Goal: Task Accomplishment & Management: Use online tool/utility

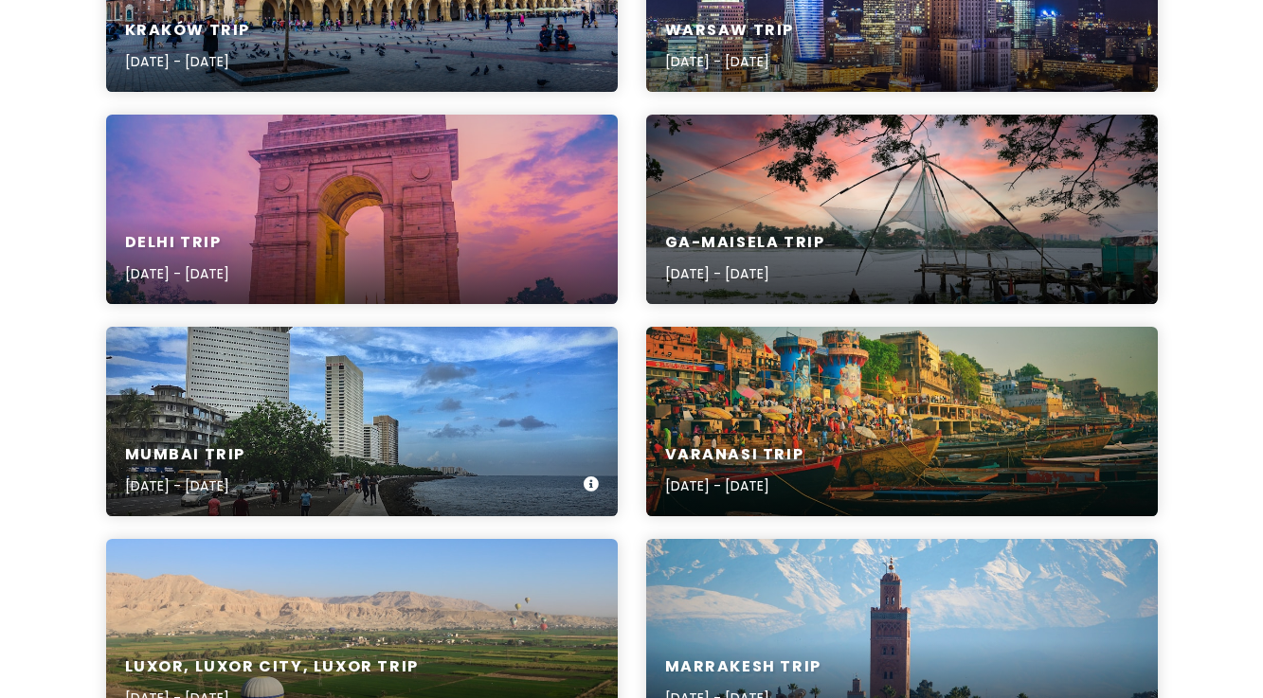
scroll to position [611, 0]
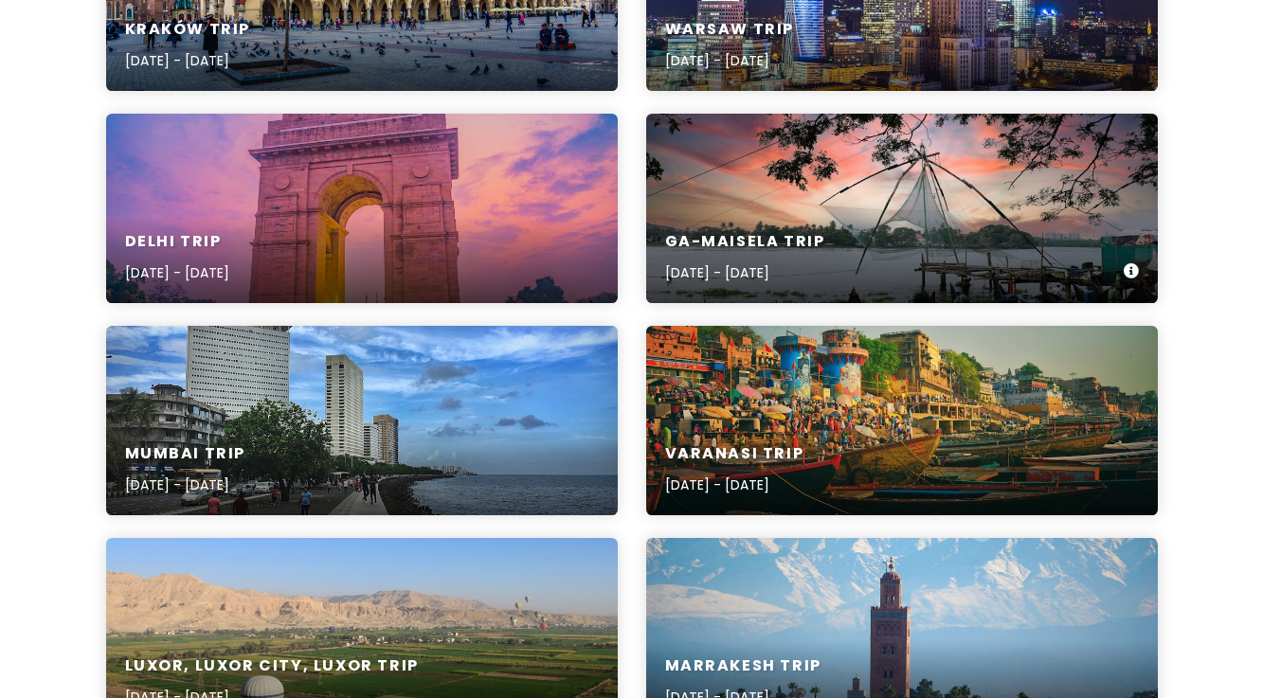
click at [740, 257] on div "Ga-Maisela Trip [DATE] - [DATE]" at bounding box center [745, 258] width 160 height 52
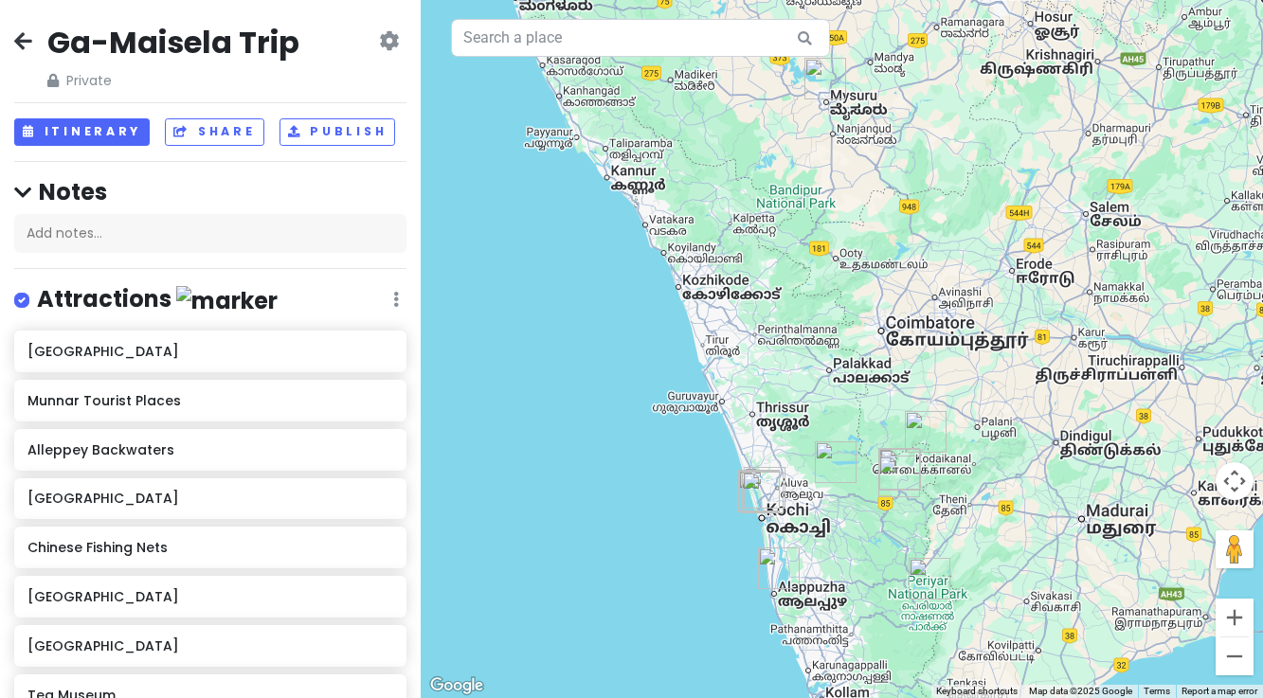
click at [819, 85] on img "Folklore Museum" at bounding box center [825, 79] width 42 height 42
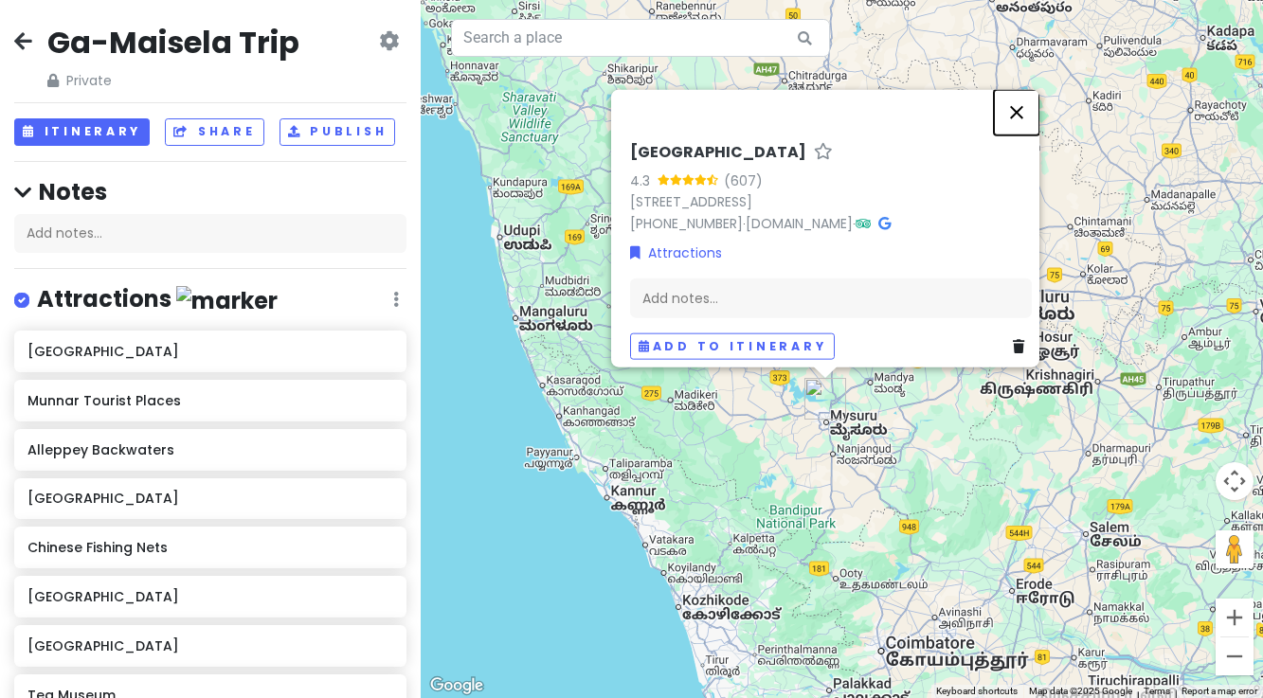
click at [1024, 89] on button "Close" at bounding box center [1016, 111] width 45 height 45
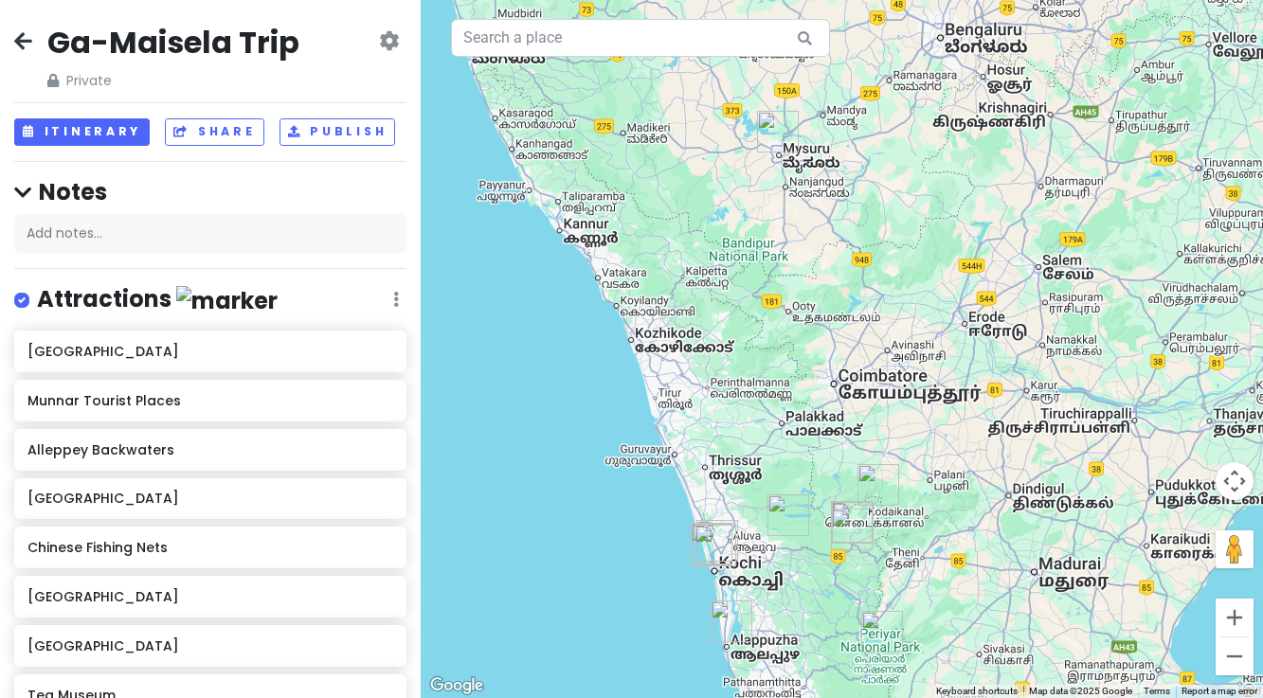
drag, startPoint x: 861, startPoint y: 615, endPoint x: 814, endPoint y: 346, distance: 273.2
click at [814, 346] on div at bounding box center [842, 349] width 842 height 698
click at [777, 127] on img "Folklore Museum" at bounding box center [778, 132] width 42 height 42
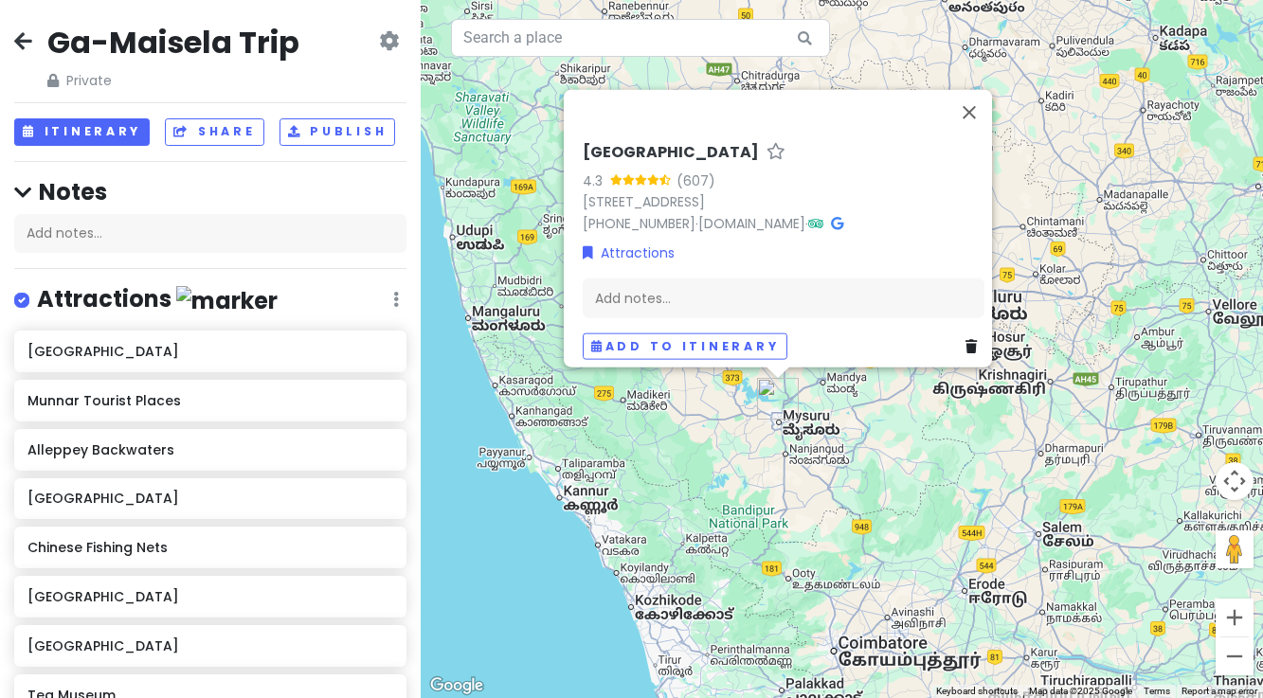
click at [965, 339] on icon at bounding box center [970, 345] width 11 height 13
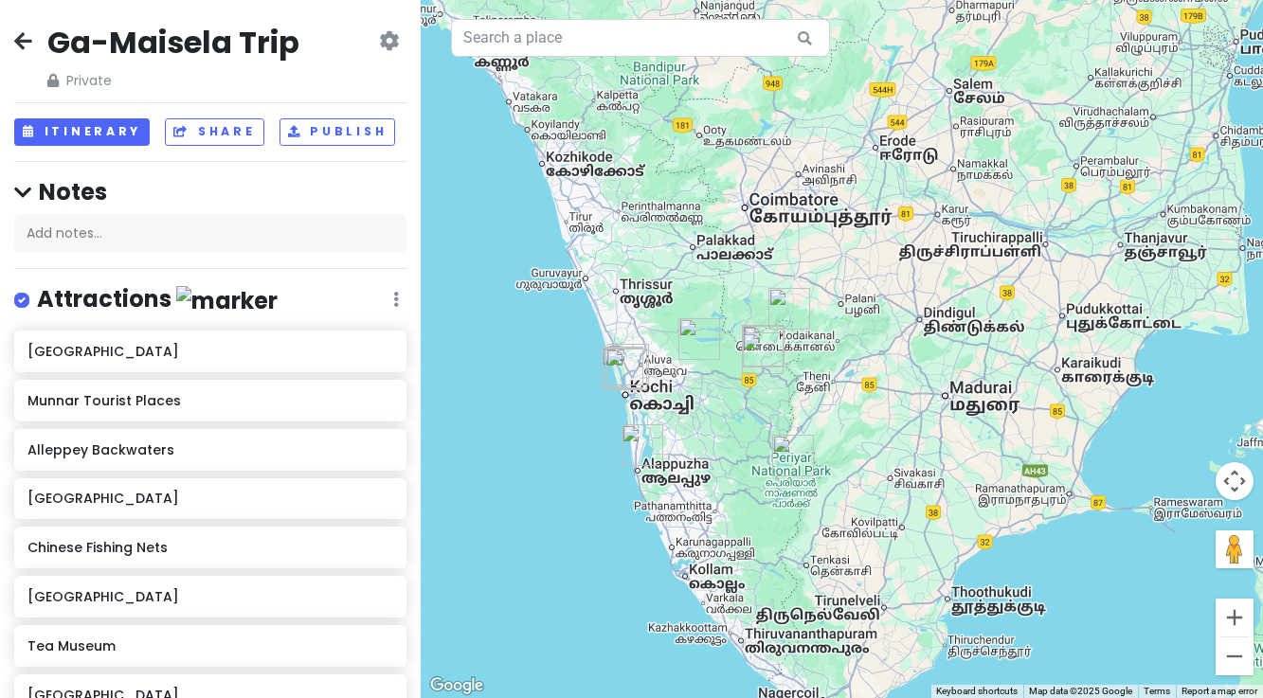
drag, startPoint x: 734, startPoint y: 481, endPoint x: 644, endPoint y: 33, distance: 457.0
click at [644, 34] on div "To navigate, press the arrow keys. Keyboard shortcuts Map Data Map data ©2025 G…" at bounding box center [842, 349] width 842 height 698
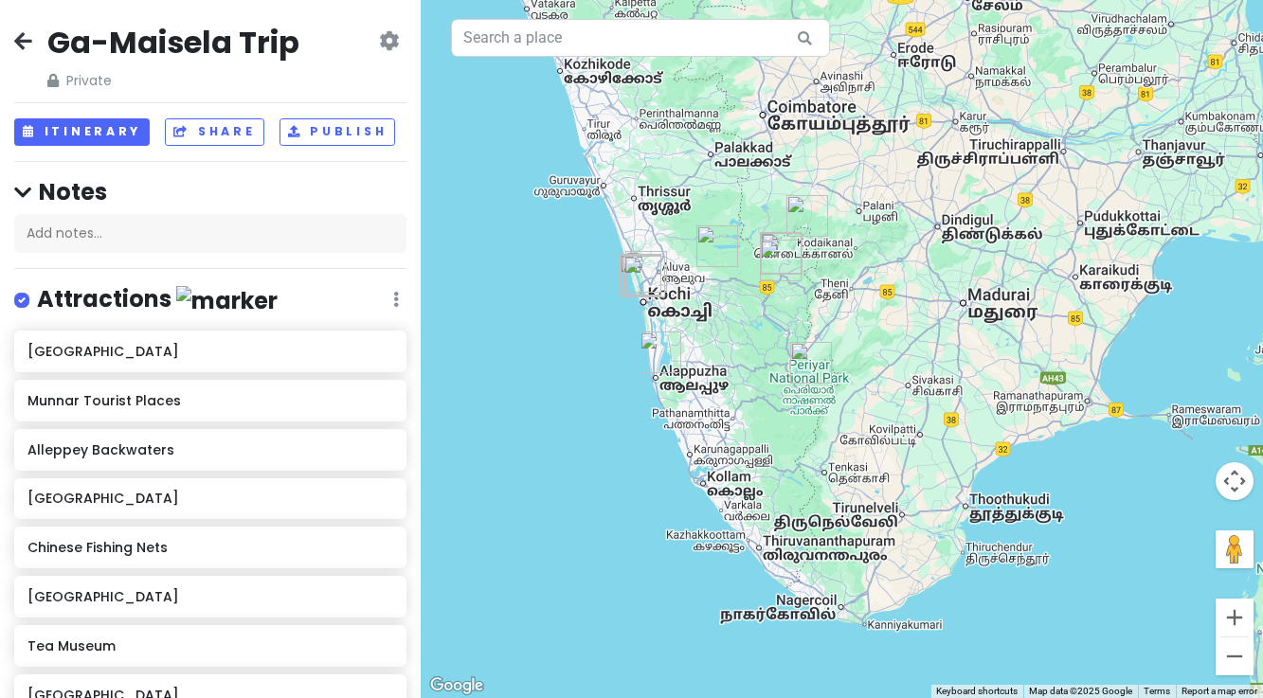
drag, startPoint x: 739, startPoint y: 477, endPoint x: 759, endPoint y: 387, distance: 92.2
click at [759, 387] on div "To navigate, press the arrow keys." at bounding box center [842, 349] width 842 height 698
click at [1243, 619] on button "Zoom in" at bounding box center [1234, 618] width 38 height 38
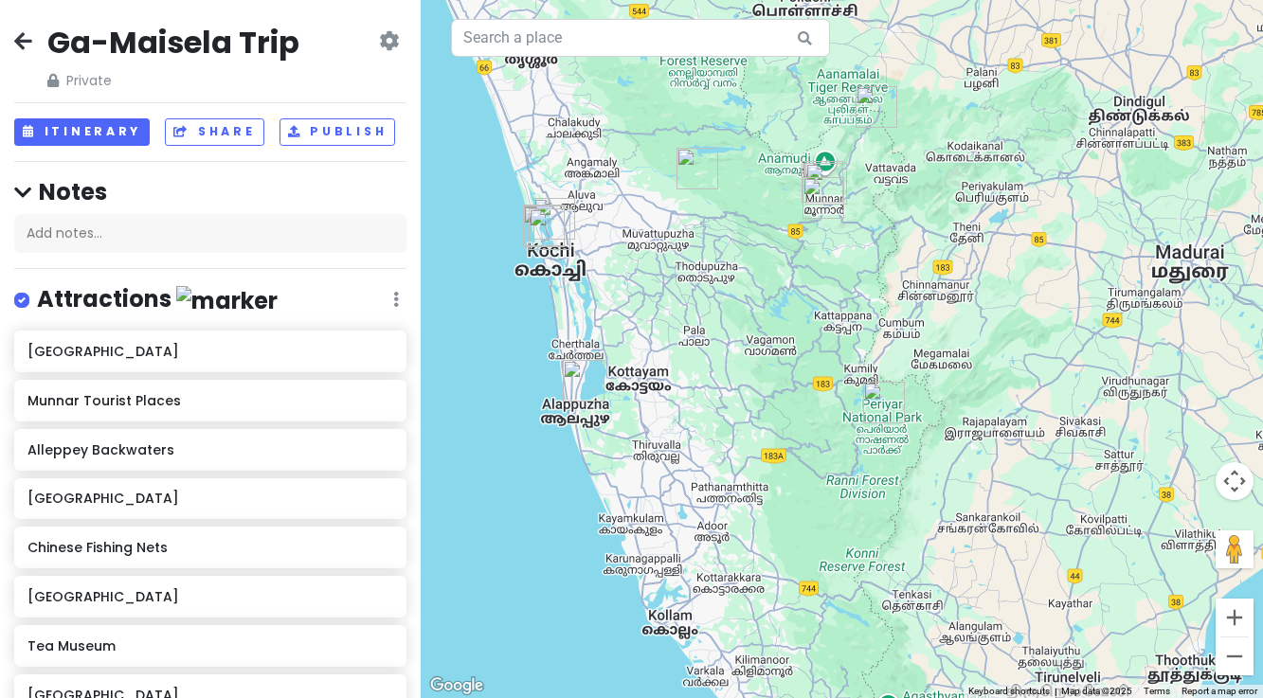
drag, startPoint x: 671, startPoint y: 354, endPoint x: 776, endPoint y: 360, distance: 105.3
click at [776, 360] on div "To navigate, press the arrow keys." at bounding box center [842, 349] width 842 height 698
click at [689, 180] on img "Thattekad Bird Sanctuary" at bounding box center [696, 169] width 42 height 42
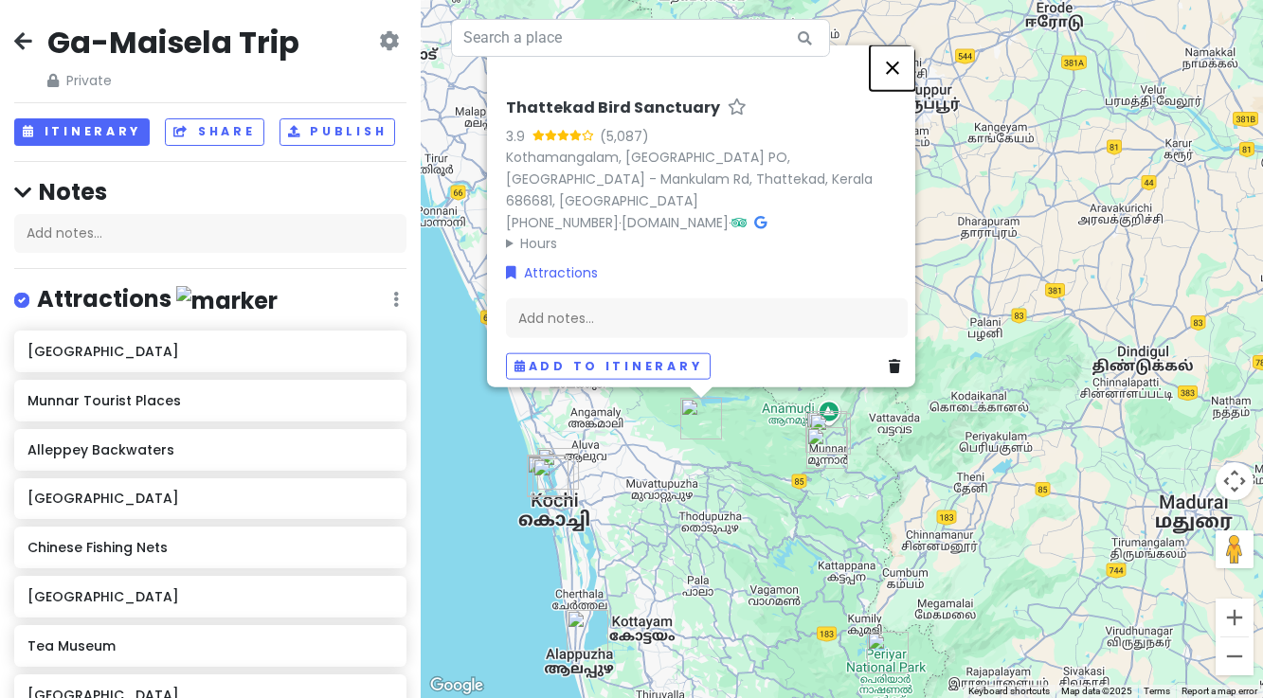
click at [898, 73] on button "Close" at bounding box center [892, 67] width 45 height 45
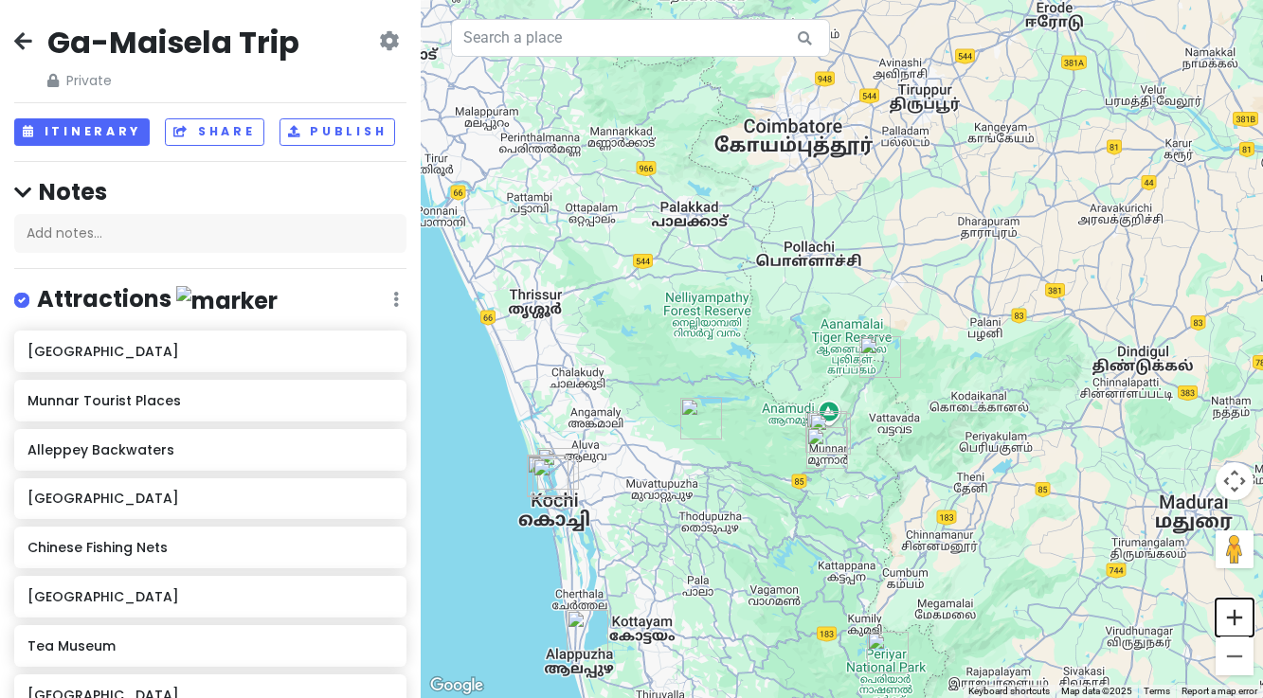
click at [1228, 625] on button "Zoom in" at bounding box center [1234, 618] width 38 height 38
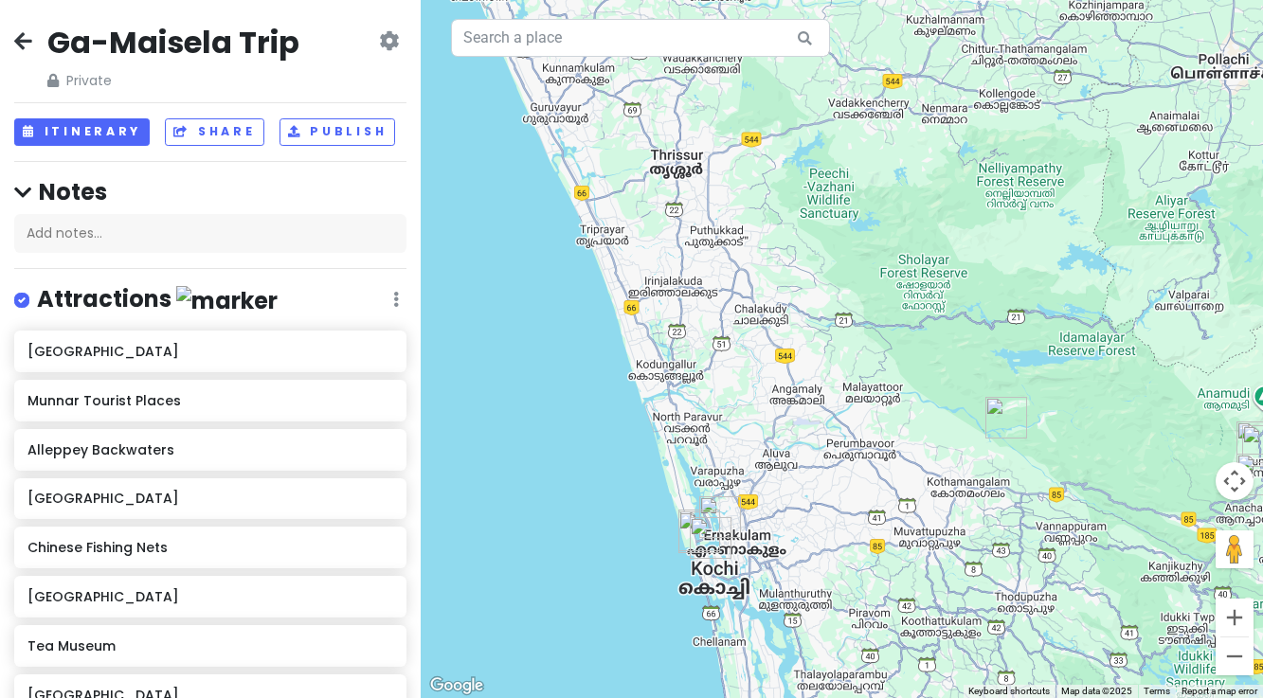
drag, startPoint x: 588, startPoint y: 634, endPoint x: 1027, endPoint y: 531, distance: 450.6
click at [1029, 534] on div at bounding box center [842, 349] width 842 height 698
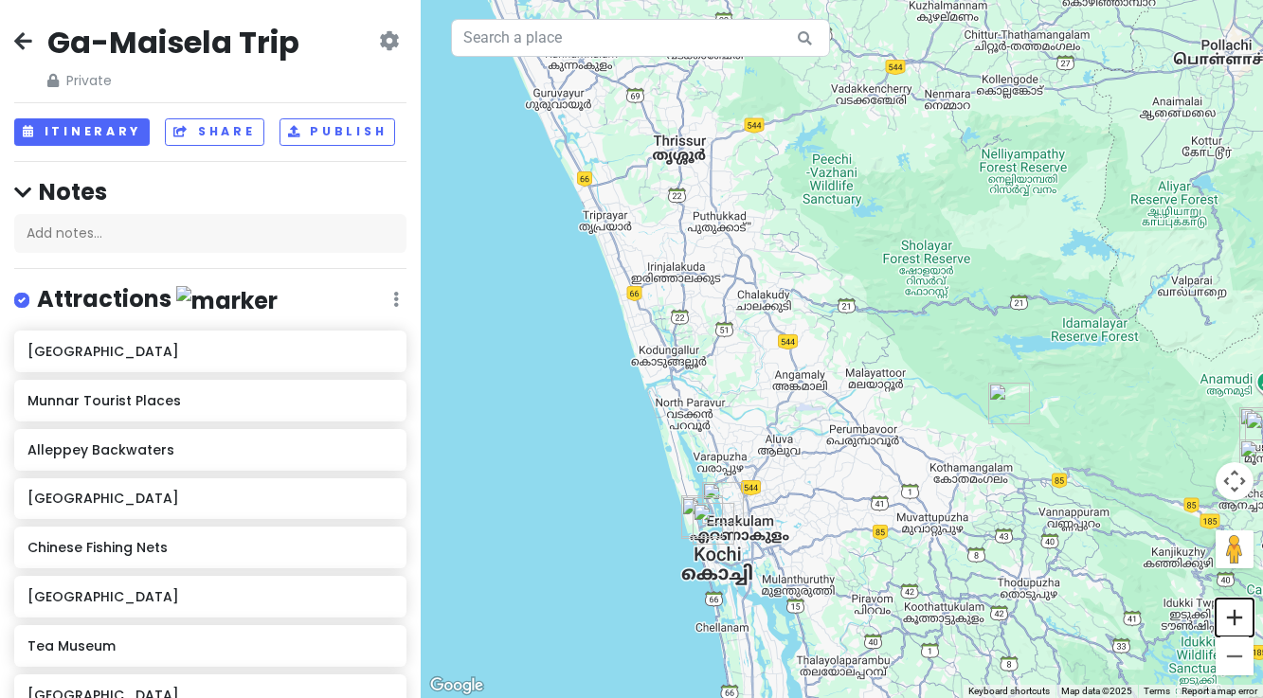
click at [1234, 623] on button "Zoom in" at bounding box center [1234, 618] width 38 height 38
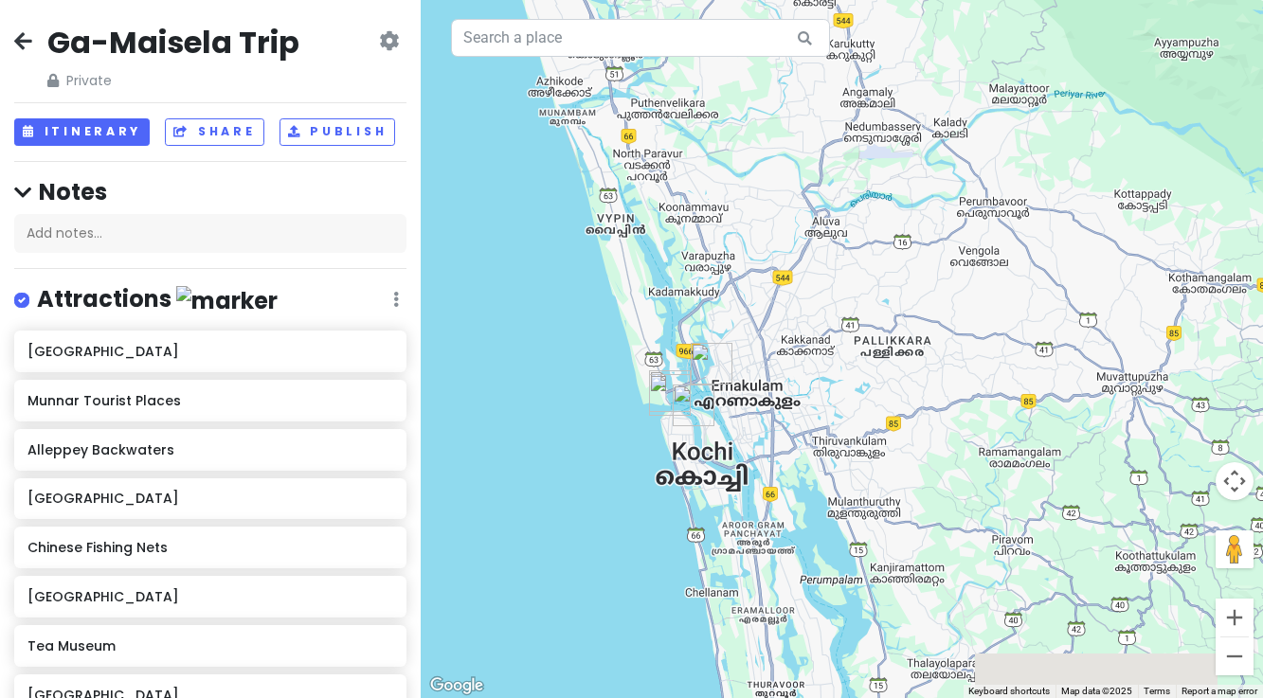
drag, startPoint x: 680, startPoint y: 672, endPoint x: 791, endPoint y: 339, distance: 350.5
click at [791, 339] on div at bounding box center [842, 349] width 842 height 698
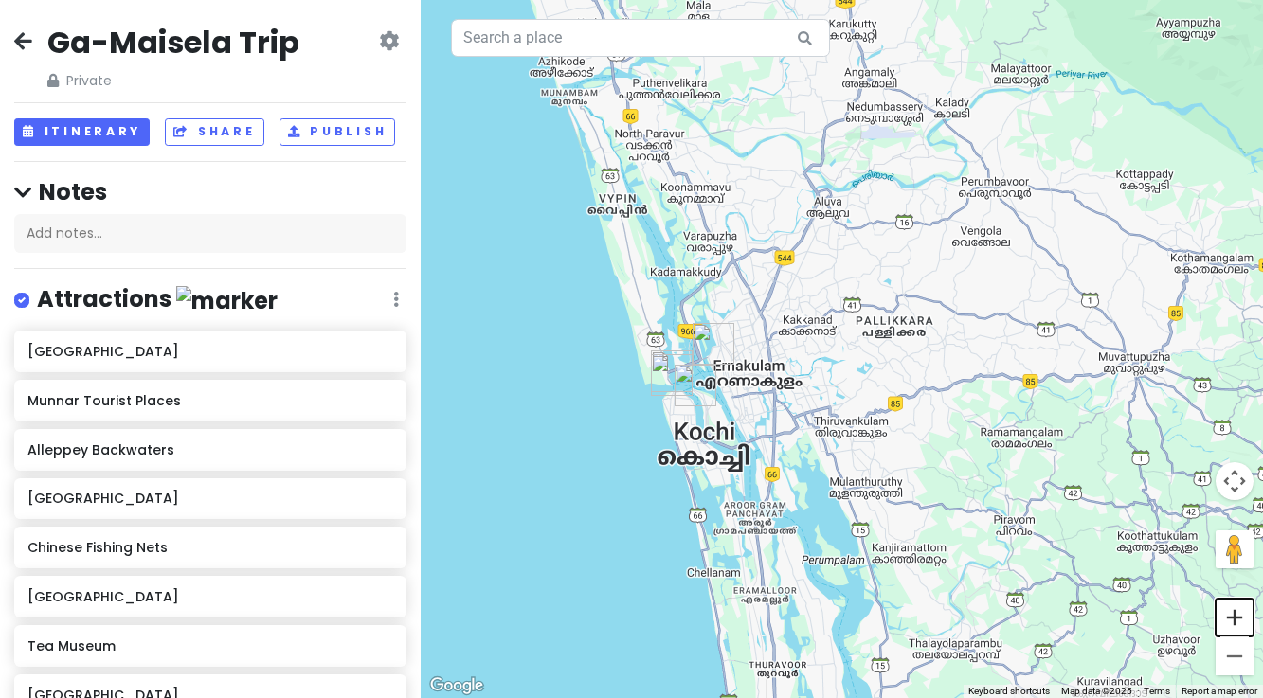
click at [1231, 617] on button "Zoom in" at bounding box center [1234, 618] width 38 height 38
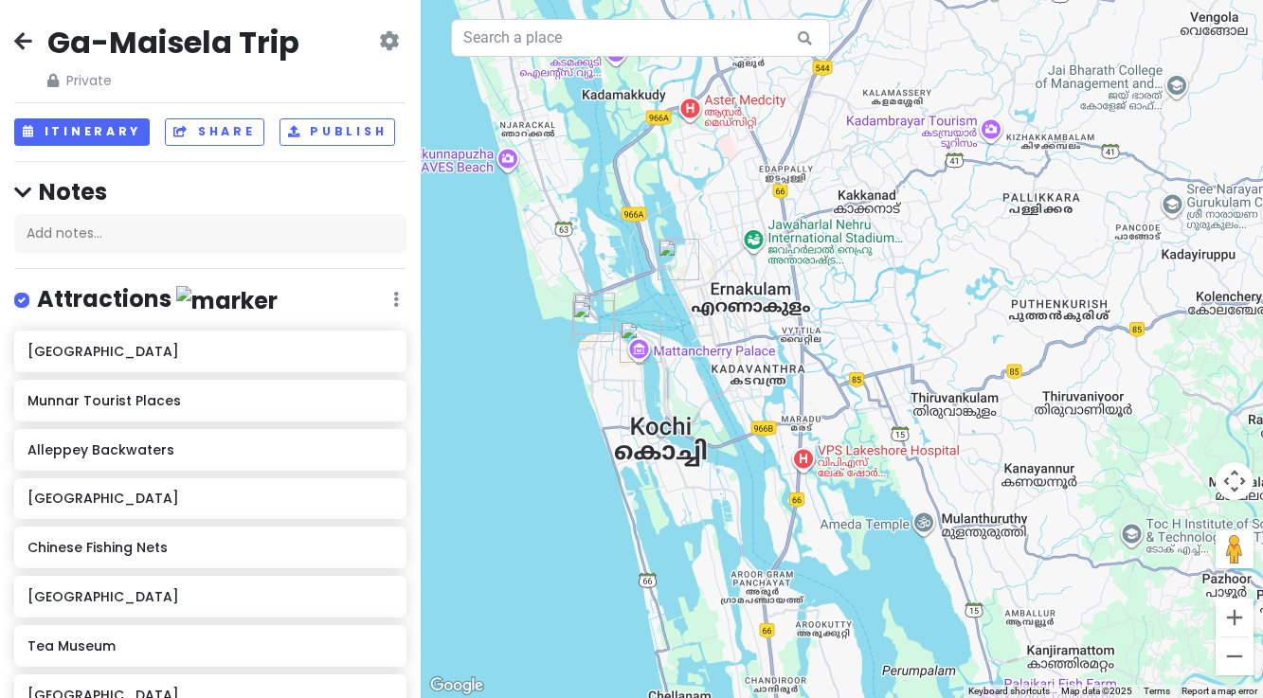
drag, startPoint x: 886, startPoint y: 513, endPoint x: 982, endPoint y: 414, distance: 138.7
click at [983, 414] on div at bounding box center [842, 349] width 842 height 698
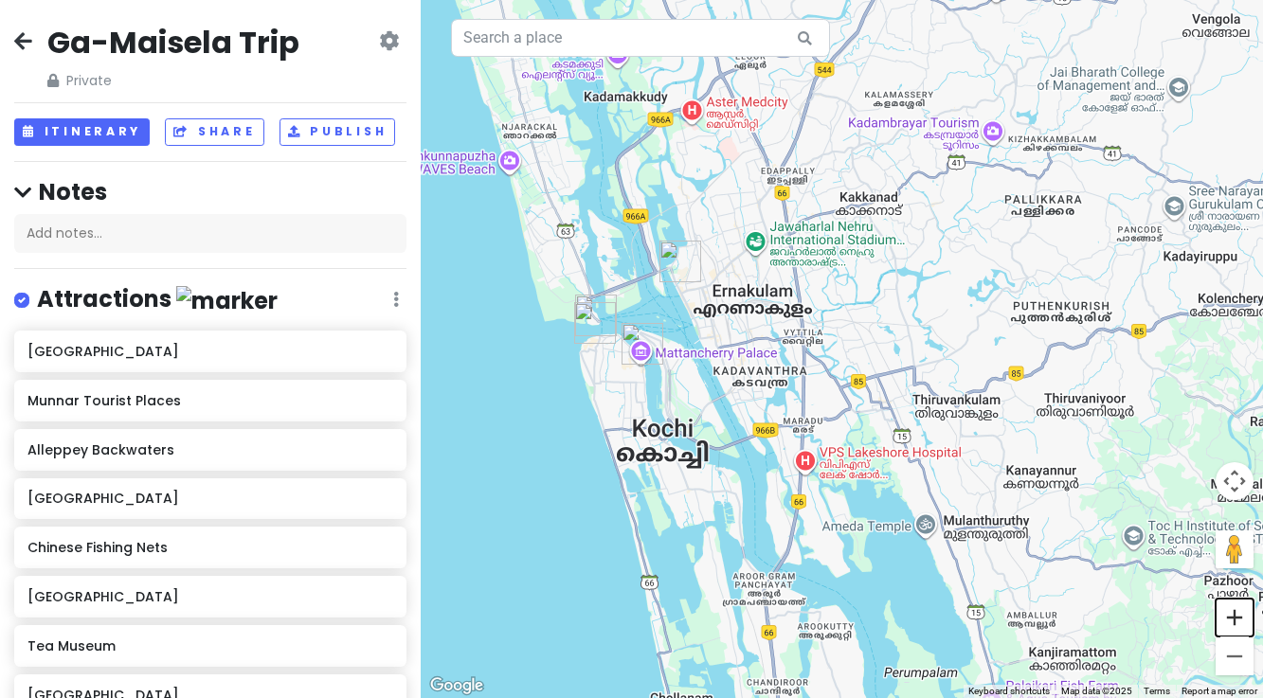
click at [1237, 623] on button "Zoom in" at bounding box center [1234, 618] width 38 height 38
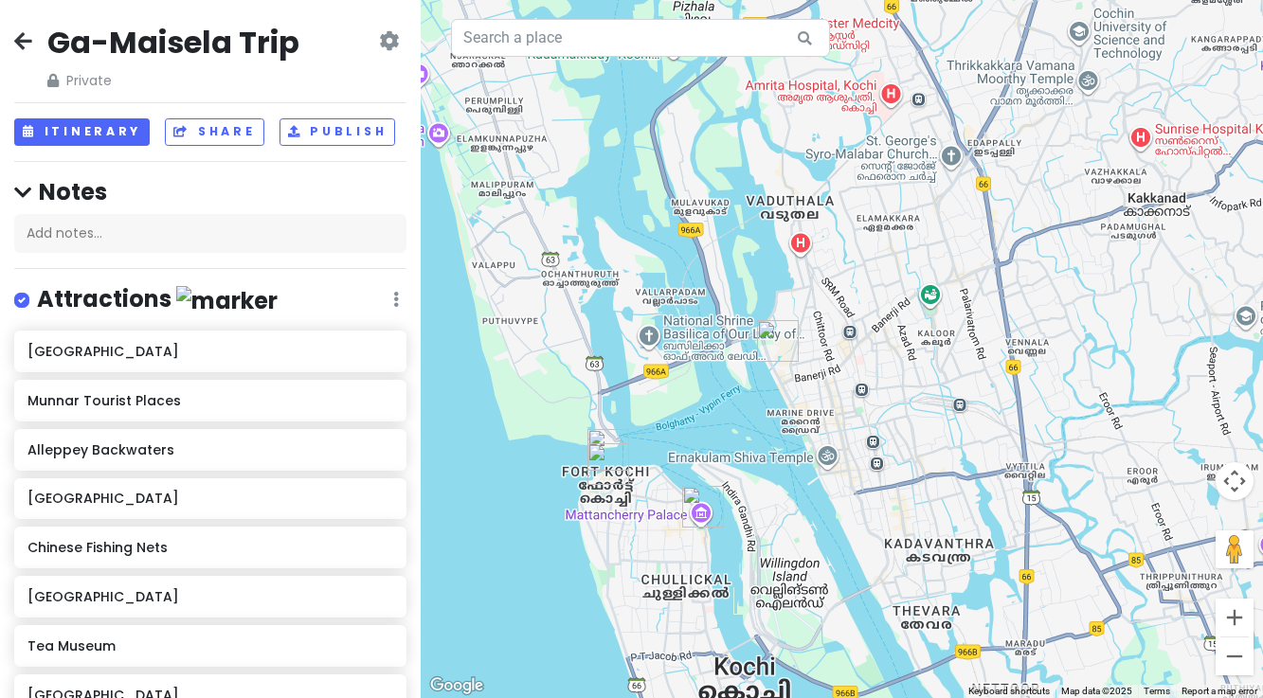
drag, startPoint x: 690, startPoint y: 412, endPoint x: 959, endPoint y: 536, distance: 296.3
click at [959, 536] on div at bounding box center [842, 349] width 842 height 698
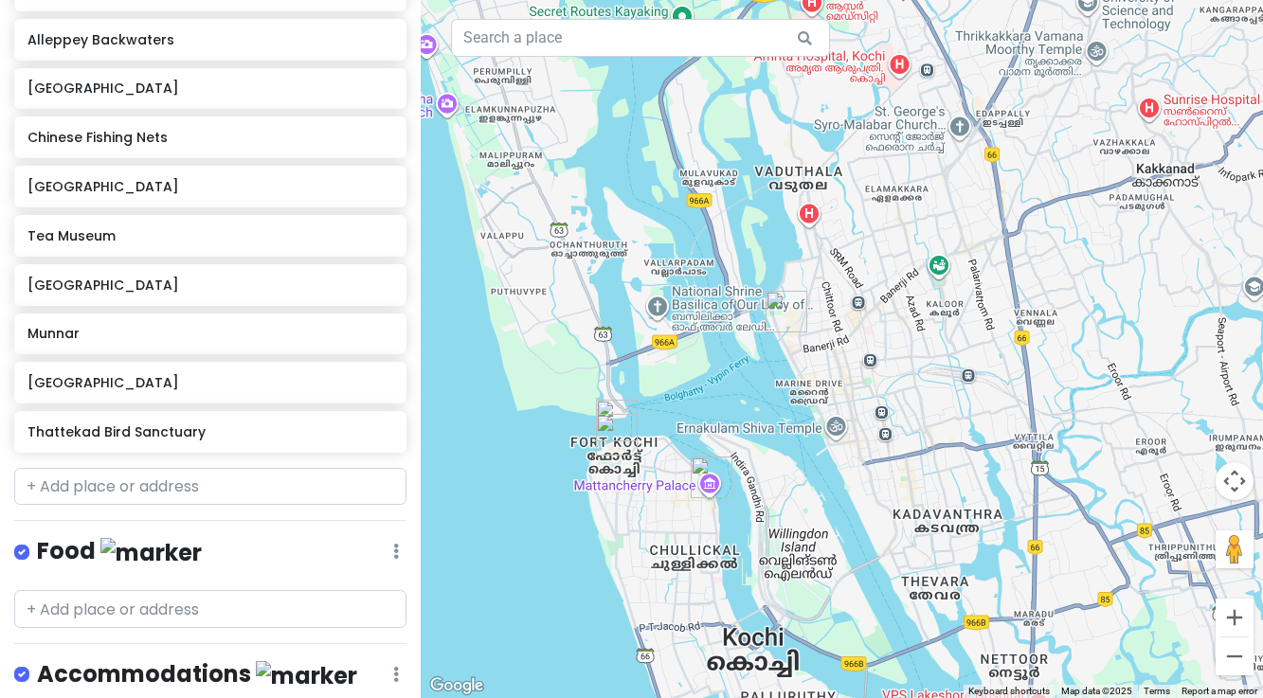
scroll to position [411, 0]
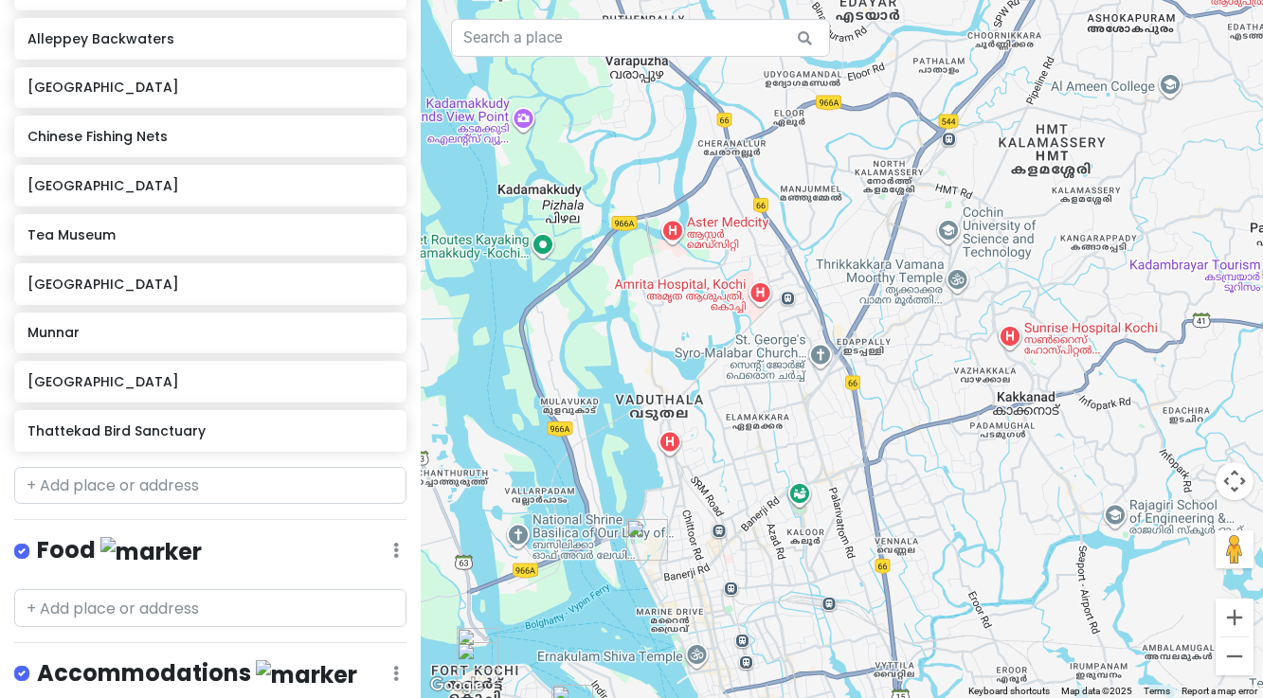
drag, startPoint x: 975, startPoint y: 285, endPoint x: 833, endPoint y: 515, distance: 270.5
click at [833, 515] on div at bounding box center [842, 349] width 842 height 698
click at [646, 539] on img "Mangalavanam Bird Sanctuary" at bounding box center [647, 540] width 42 height 42
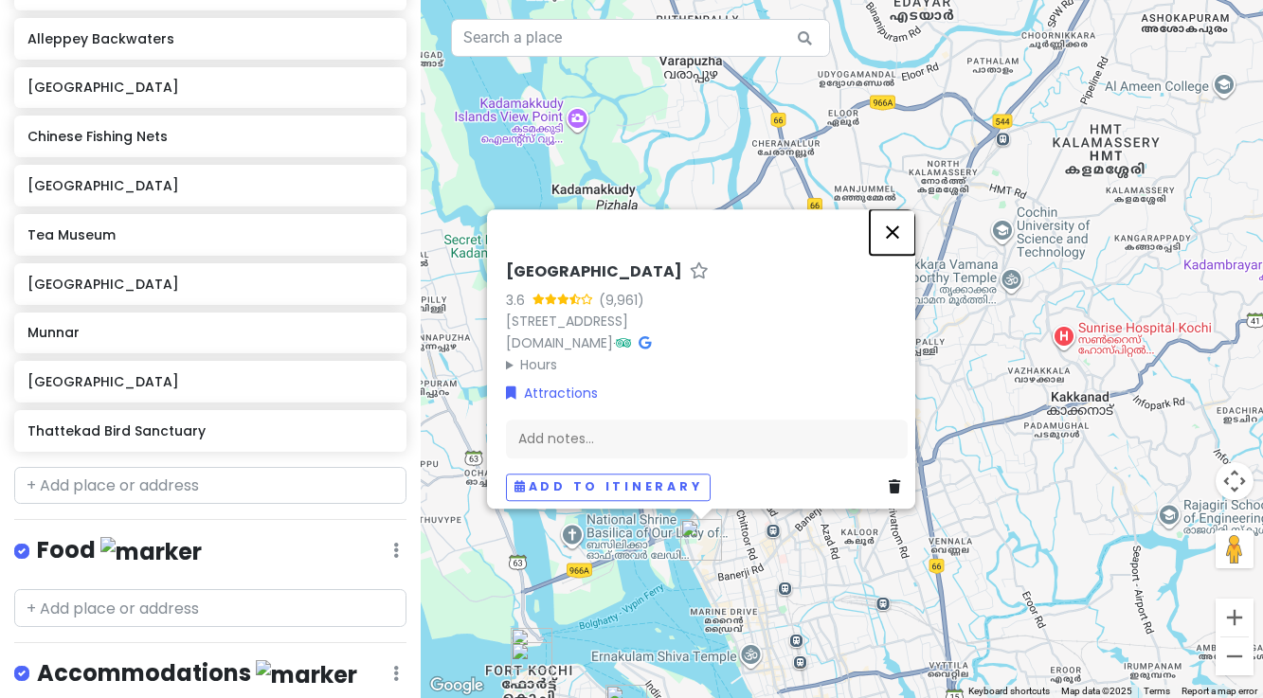
click at [901, 220] on button "Close" at bounding box center [892, 231] width 45 height 45
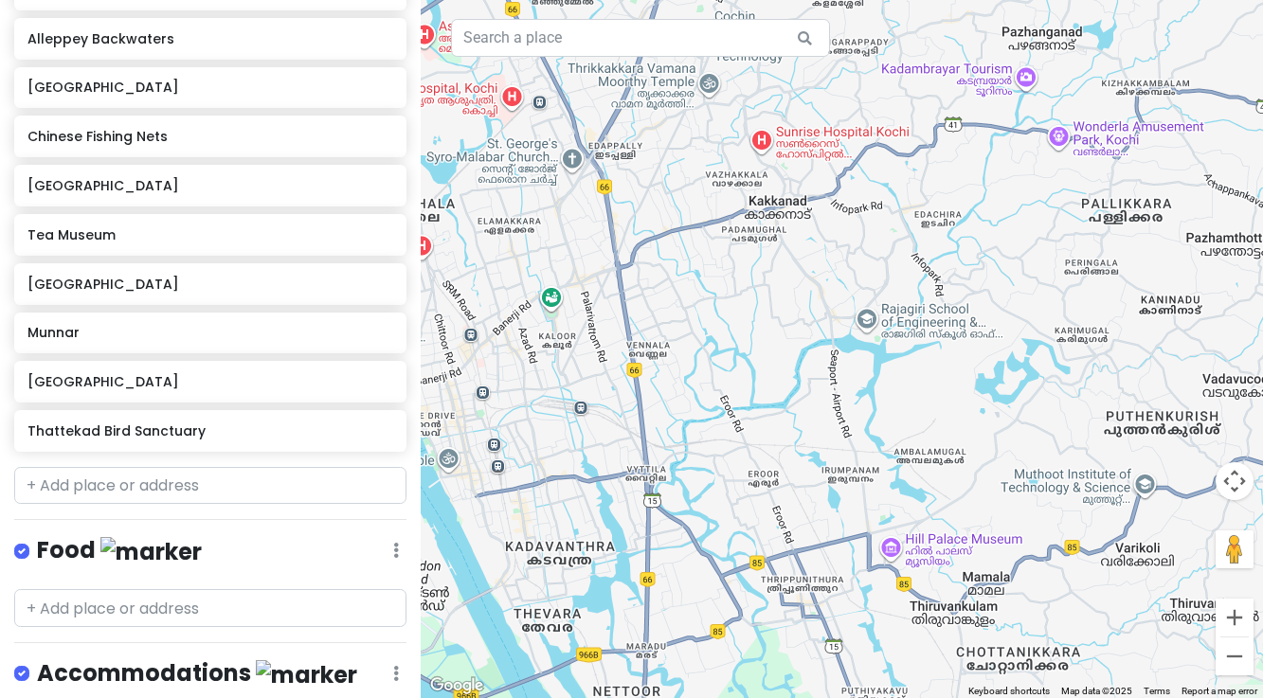
drag, startPoint x: 1070, startPoint y: 517, endPoint x: 767, endPoint y: 318, distance: 361.8
click at [767, 318] on div at bounding box center [842, 349] width 842 height 698
click at [1237, 662] on button "Zoom out" at bounding box center [1234, 657] width 38 height 38
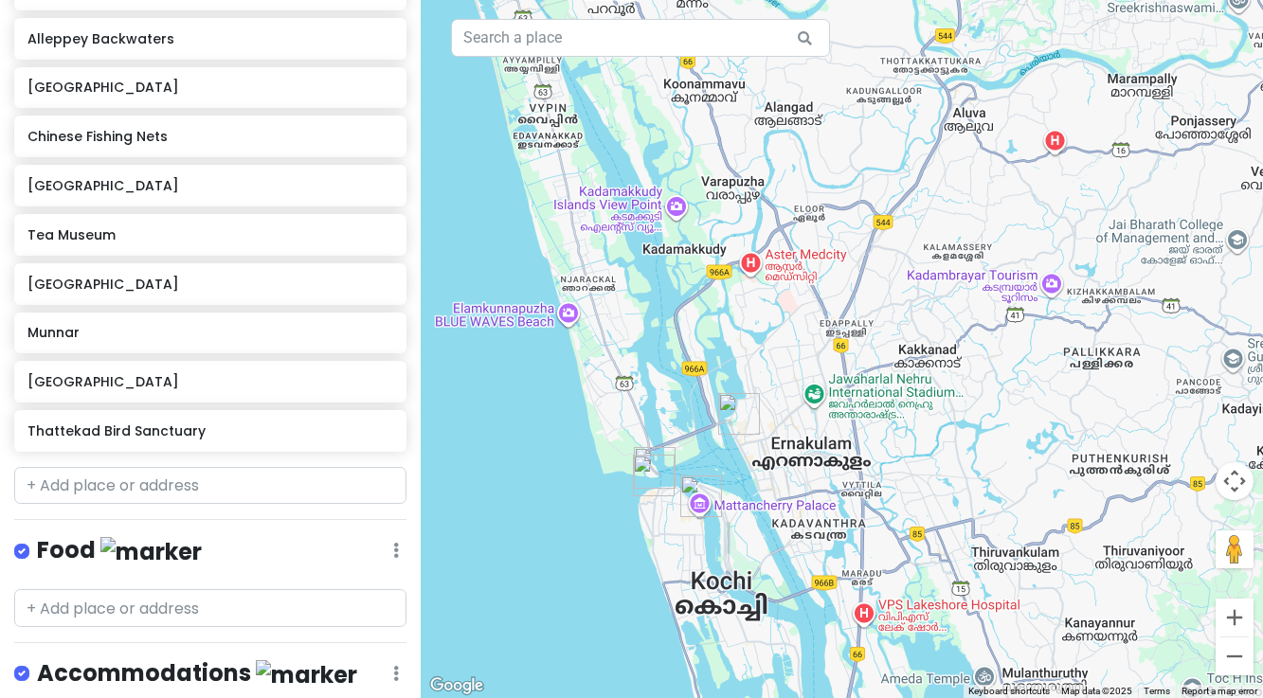
drag, startPoint x: 696, startPoint y: 306, endPoint x: 818, endPoint y: 374, distance: 140.0
click at [818, 376] on div at bounding box center [842, 349] width 842 height 698
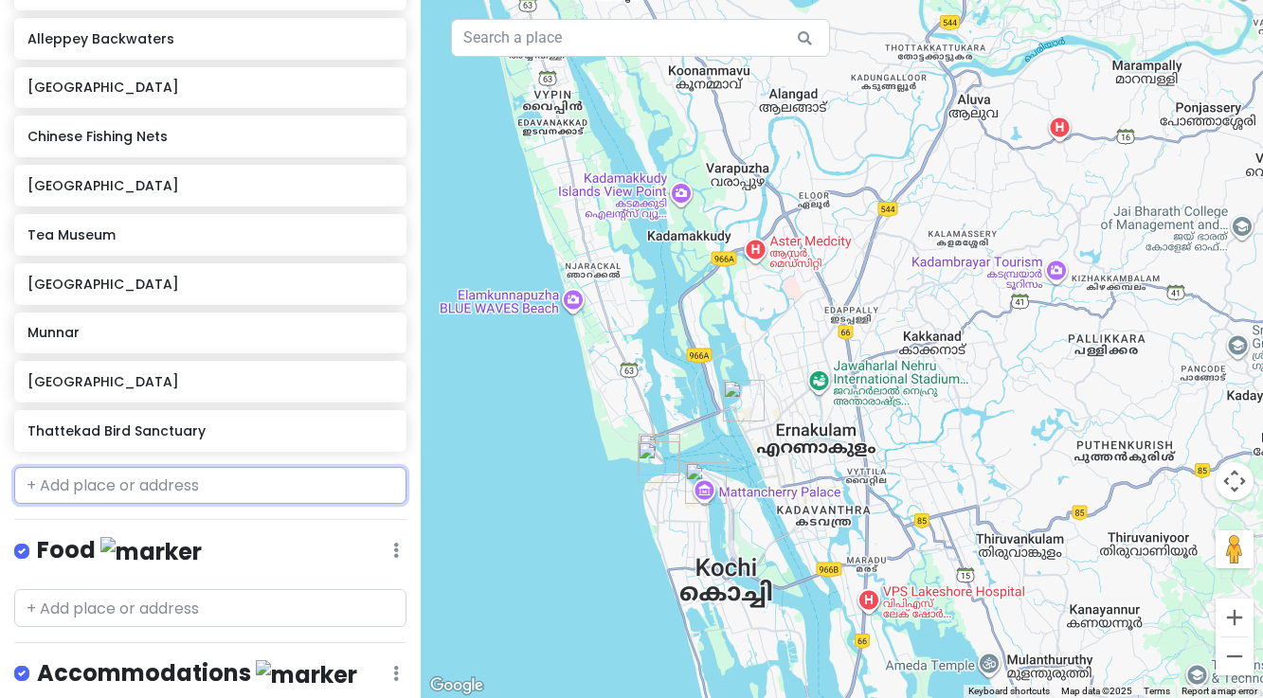
click at [142, 483] on input "text" at bounding box center [210, 486] width 392 height 38
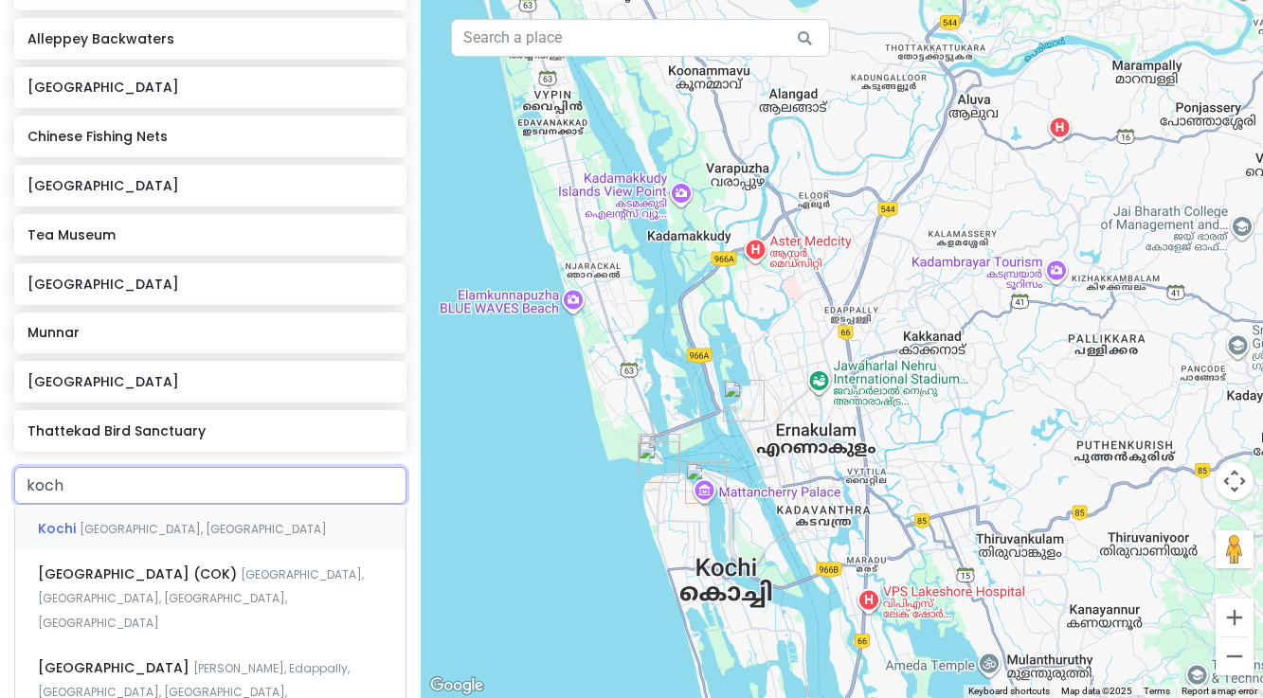
type input "kochi"
click at [150, 572] on span "[GEOGRAPHIC_DATA] (COK)" at bounding box center [139, 574] width 203 height 19
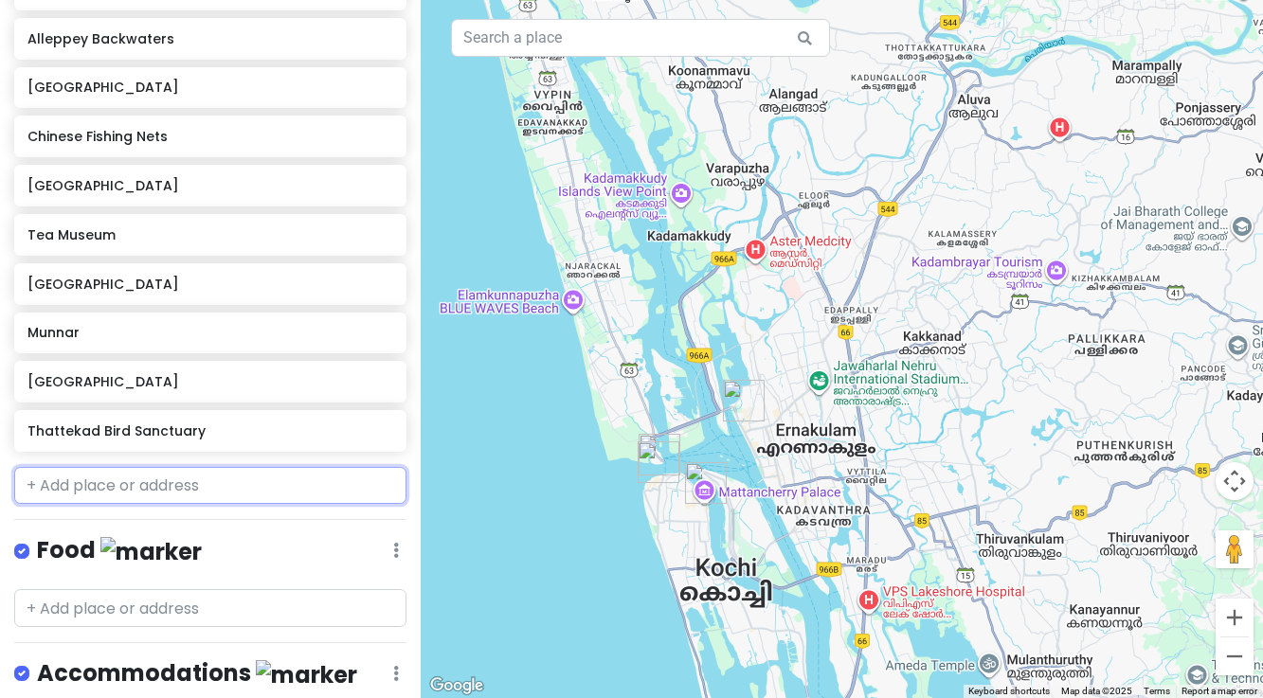
scroll to position [460, 0]
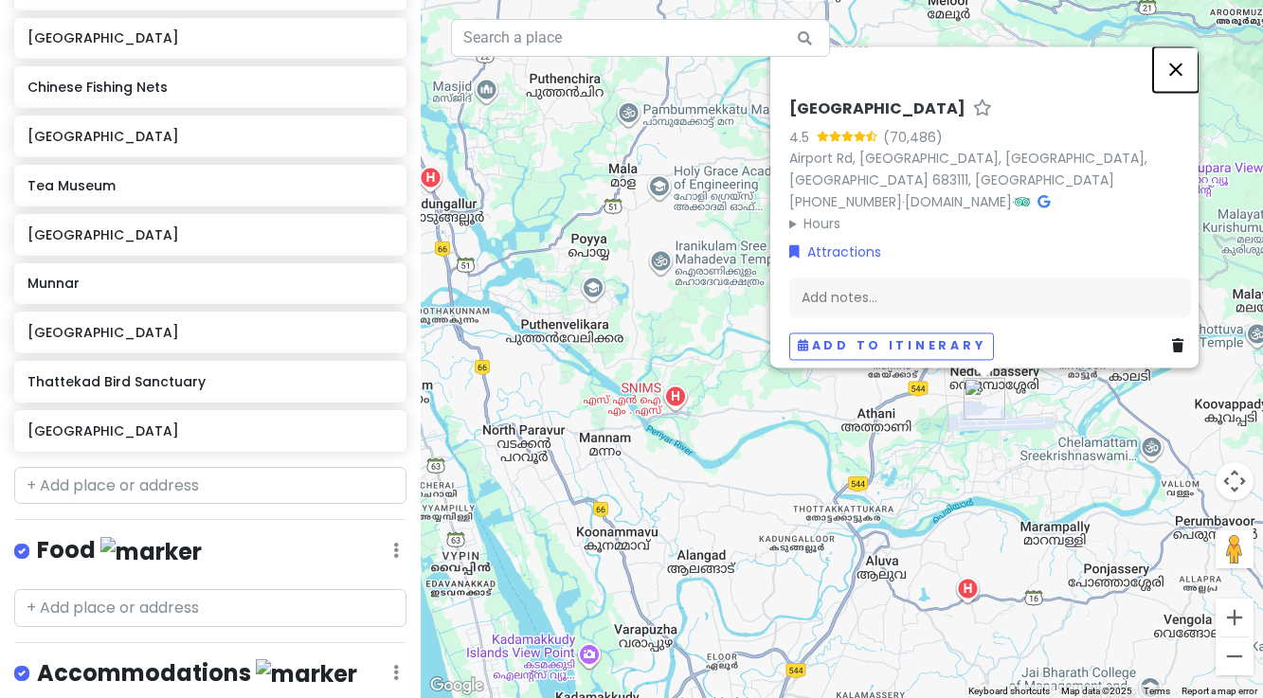
click at [1189, 79] on button "Close" at bounding box center [1175, 68] width 45 height 45
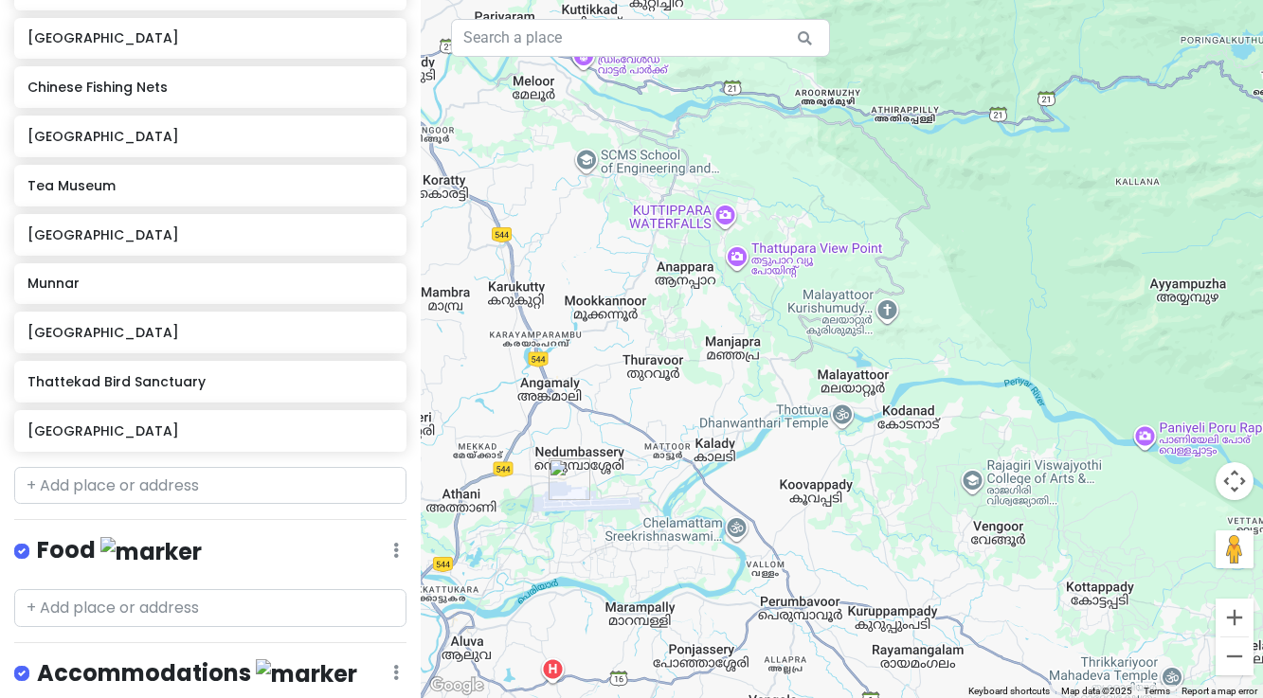
drag, startPoint x: 1013, startPoint y: 278, endPoint x: 597, endPoint y: 354, distance: 422.9
click at [596, 354] on div at bounding box center [842, 349] width 842 height 698
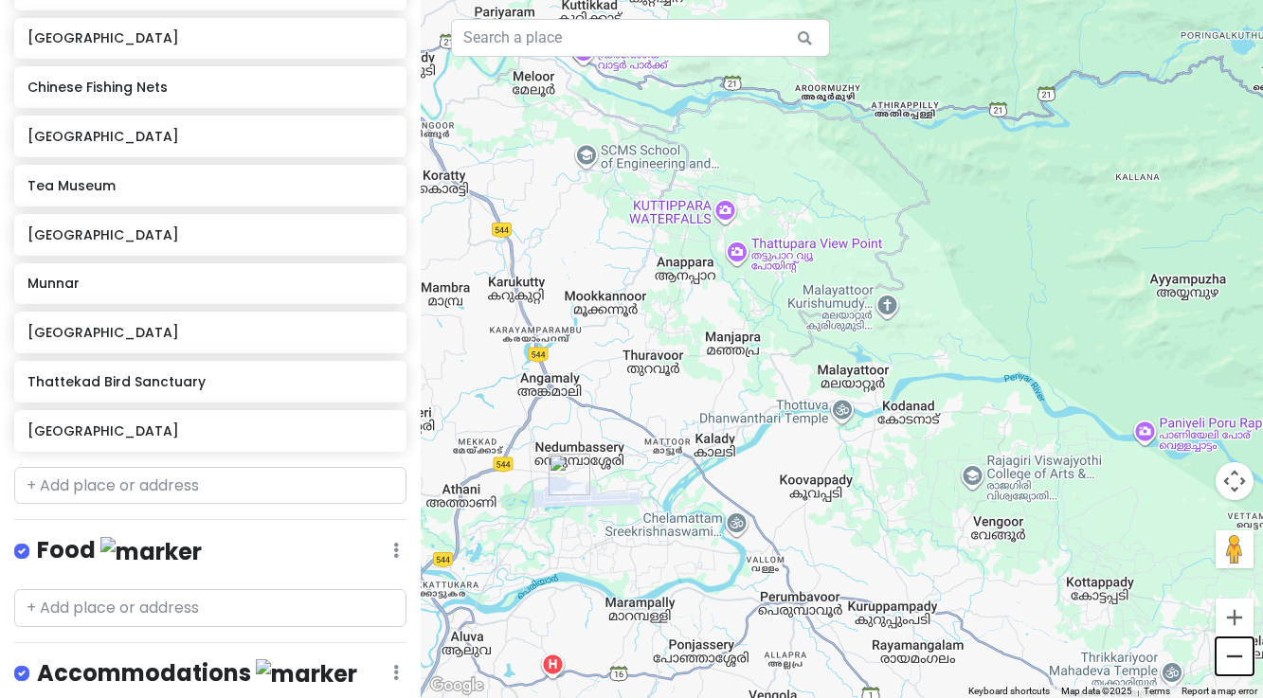
click at [1232, 660] on button "Zoom out" at bounding box center [1234, 657] width 38 height 38
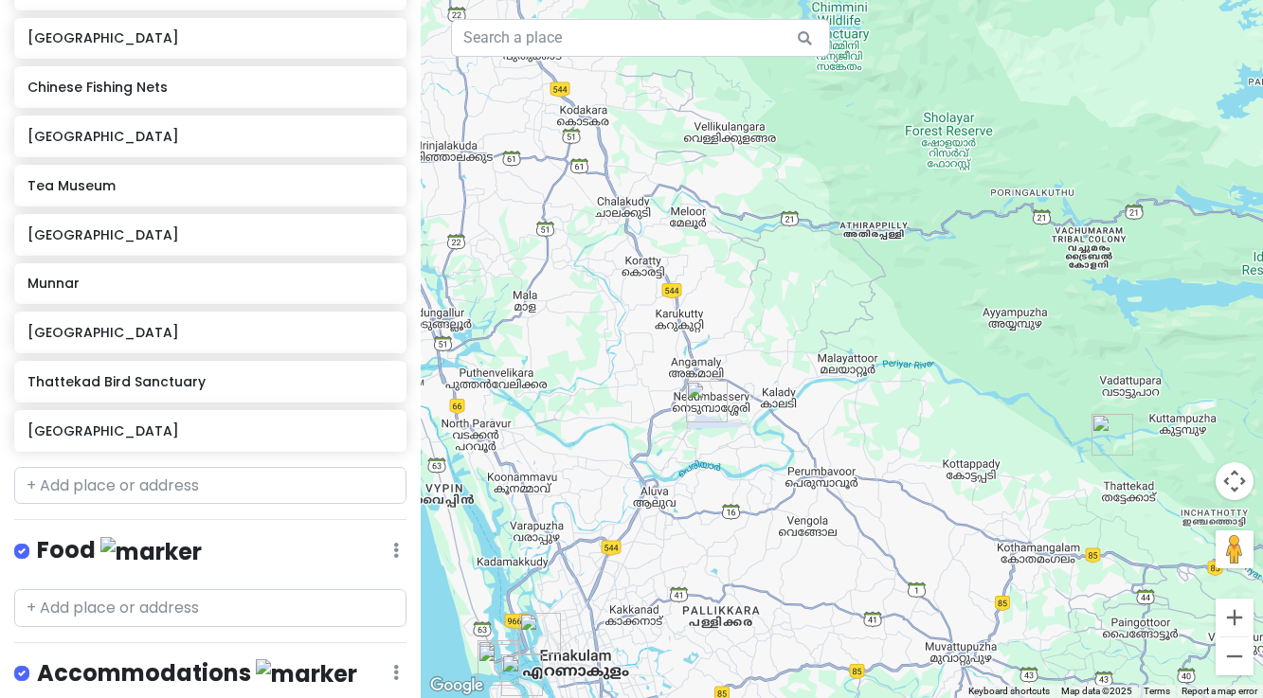
click at [1106, 431] on img "Thattekad Bird Sanctuary" at bounding box center [1112, 435] width 42 height 42
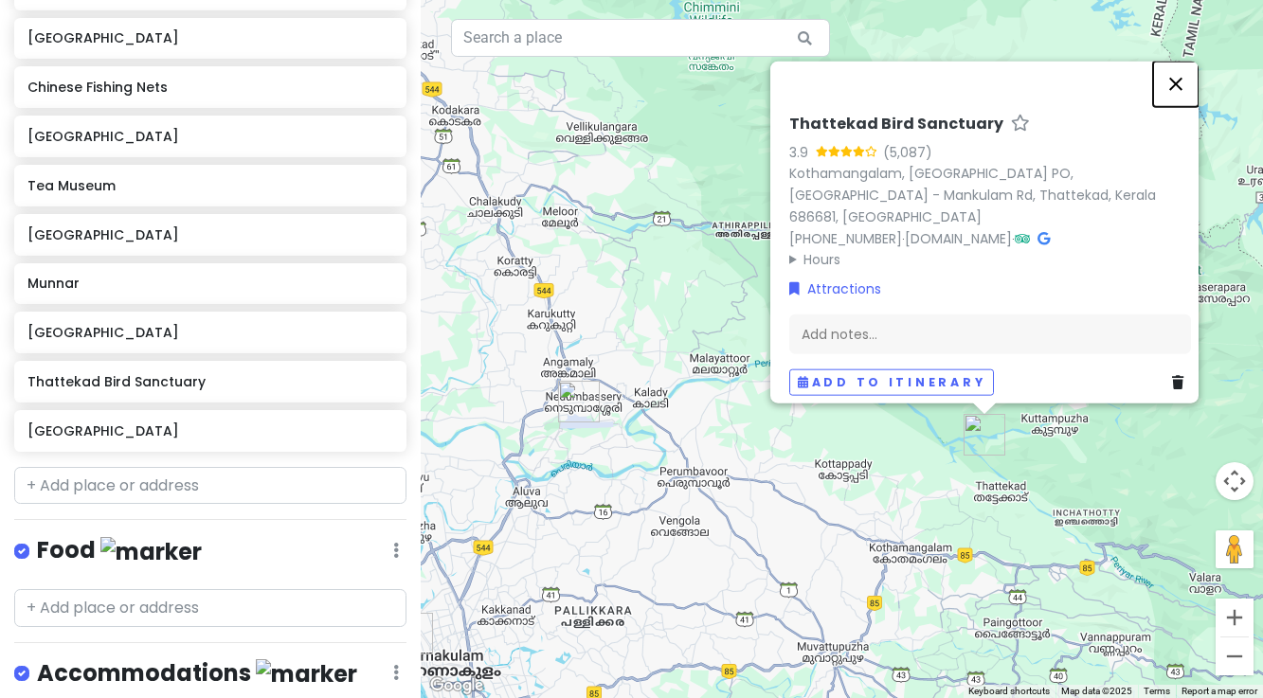
click at [1186, 98] on button "Close" at bounding box center [1175, 83] width 45 height 45
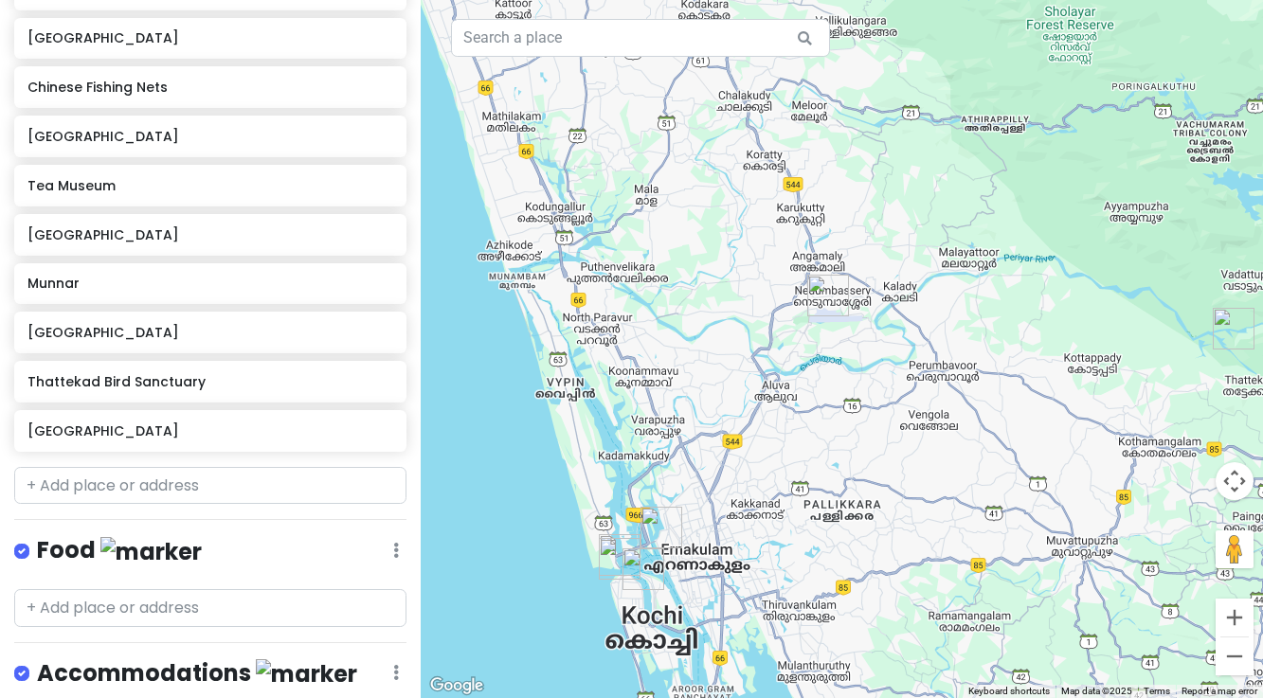
drag, startPoint x: 845, startPoint y: 477, endPoint x: 1094, endPoint y: 370, distance: 270.8
click at [1094, 370] on div at bounding box center [842, 349] width 842 height 698
click at [1237, 614] on button "Zoom in" at bounding box center [1234, 618] width 38 height 38
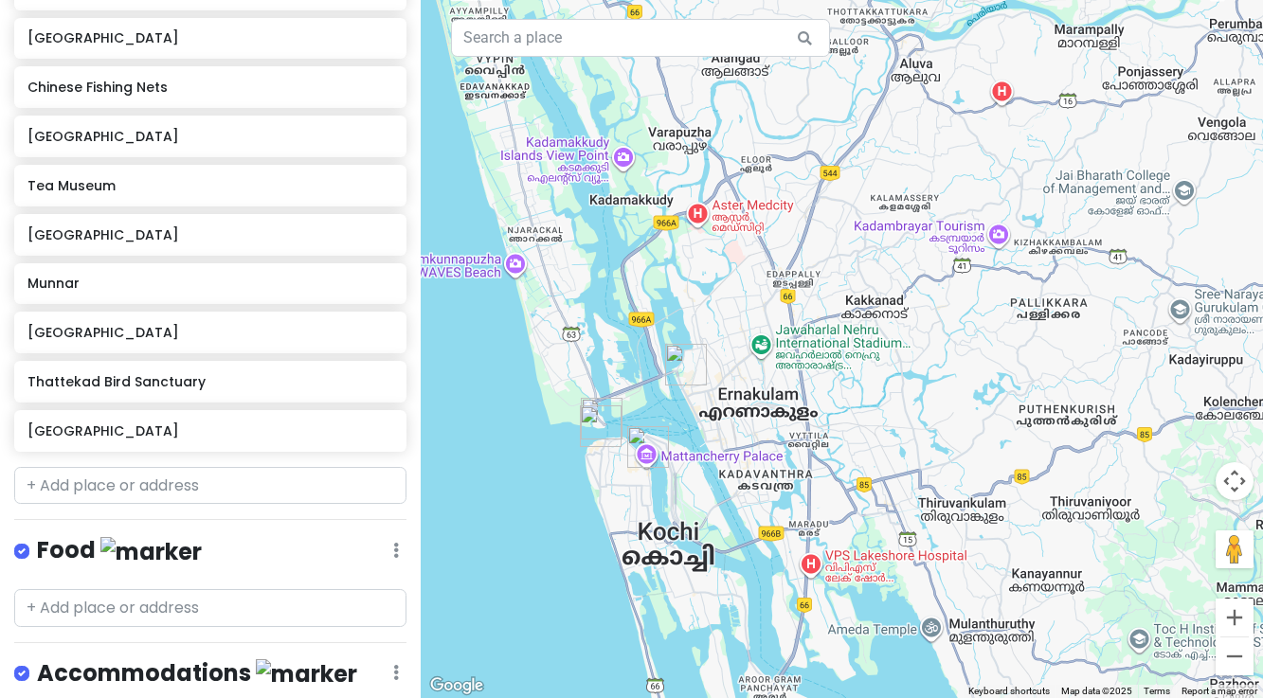
drag, startPoint x: 994, startPoint y: 621, endPoint x: 1200, endPoint y: 258, distance: 417.5
click at [1200, 258] on div at bounding box center [842, 349] width 842 height 698
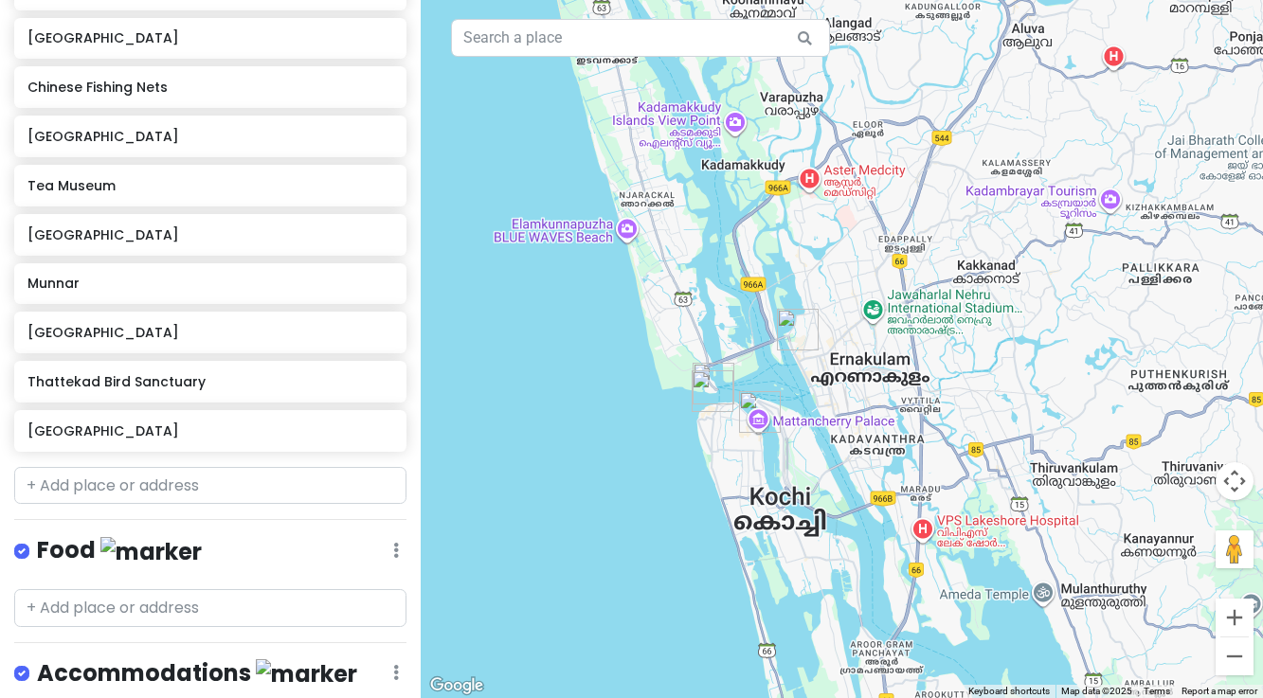
drag, startPoint x: 858, startPoint y: 464, endPoint x: 978, endPoint y: 424, distance: 125.8
click at [978, 424] on div at bounding box center [842, 349] width 842 height 698
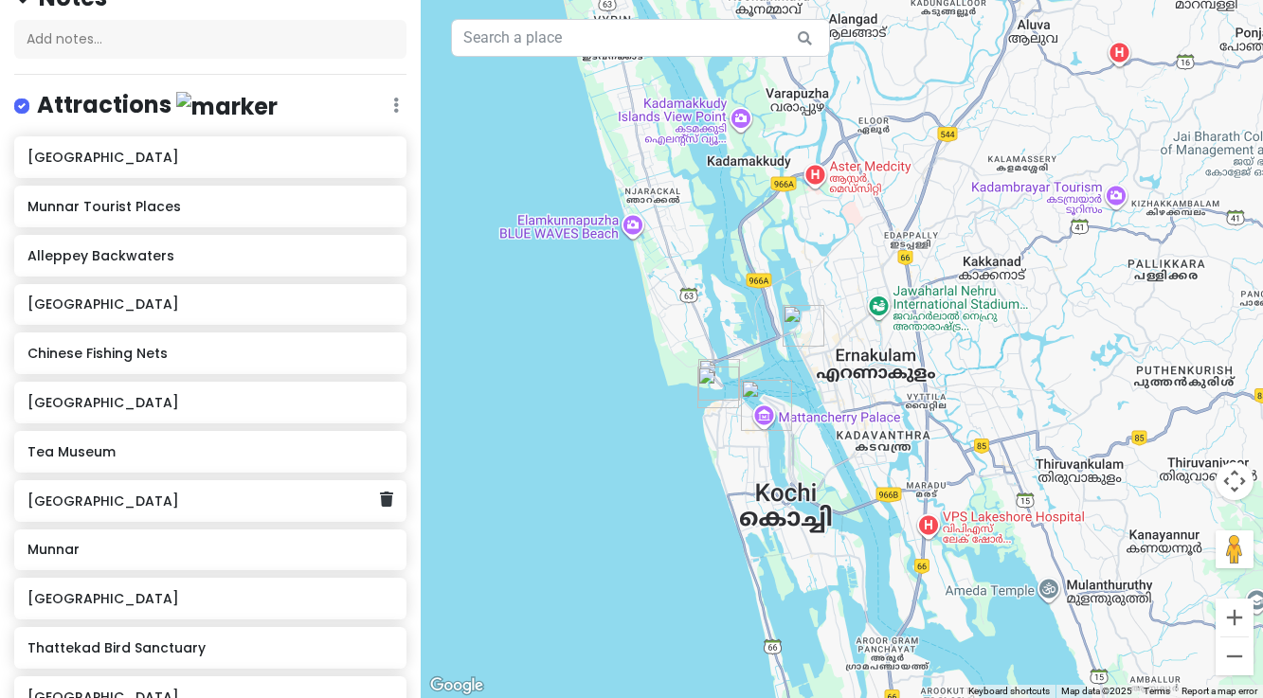
scroll to position [191, 0]
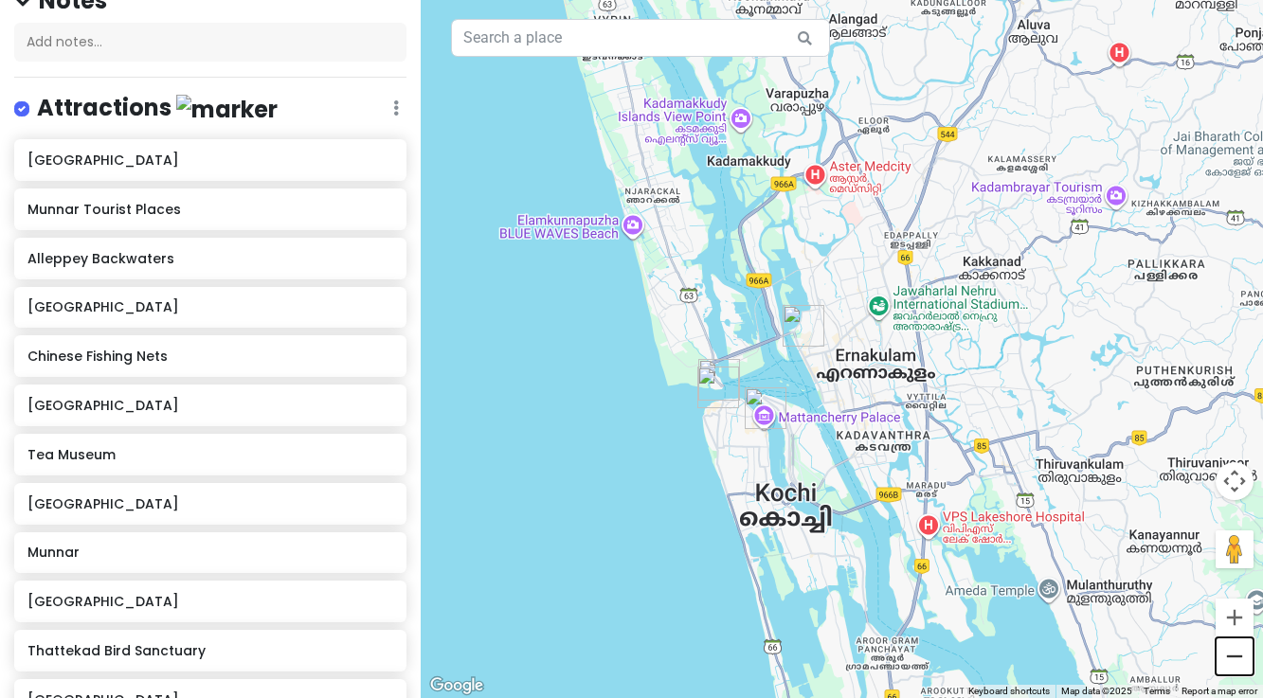
click at [1230, 656] on button "Zoom out" at bounding box center [1234, 657] width 38 height 38
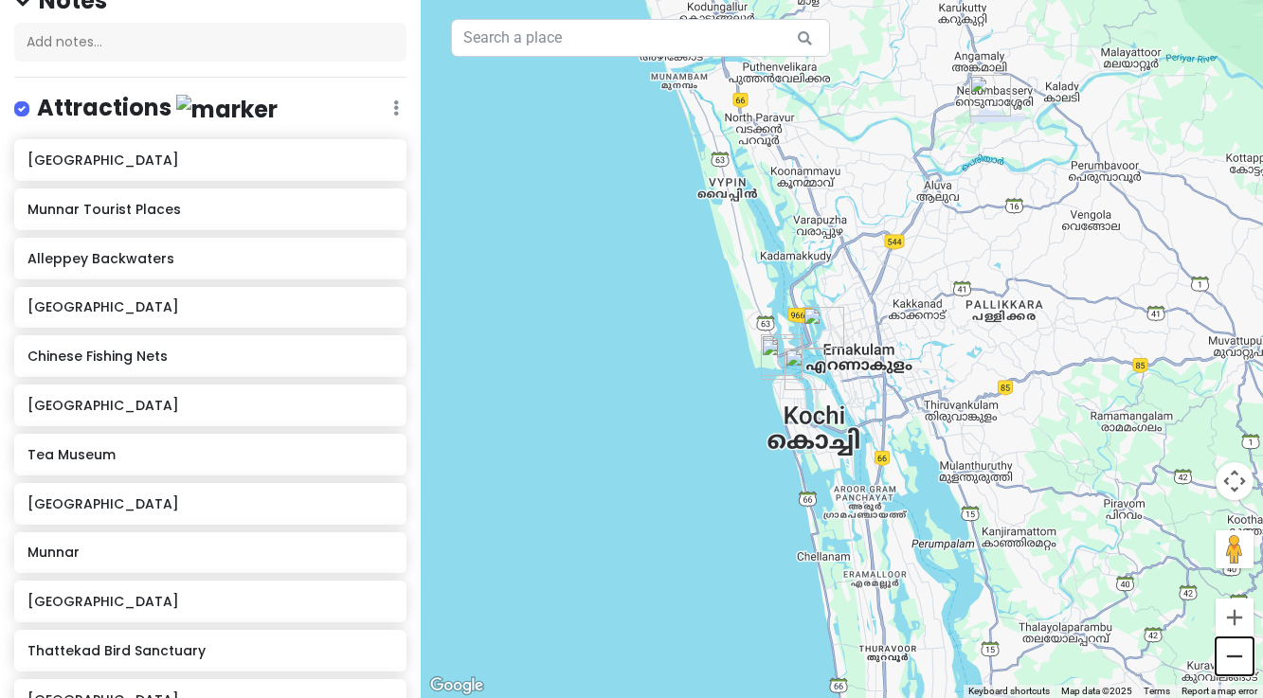
click at [1230, 657] on button "Zoom out" at bounding box center [1234, 657] width 38 height 38
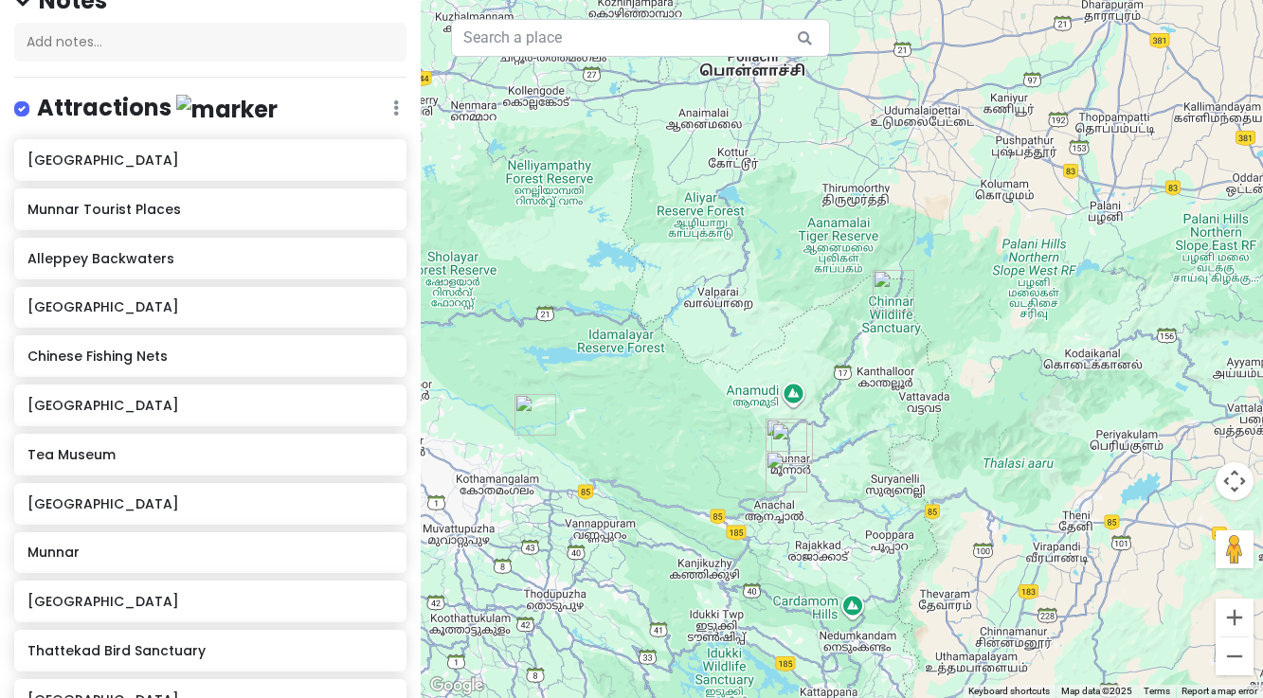
drag, startPoint x: 1113, startPoint y: 436, endPoint x: 526, endPoint y: 620, distance: 615.4
click at [526, 620] on div at bounding box center [842, 349] width 842 height 698
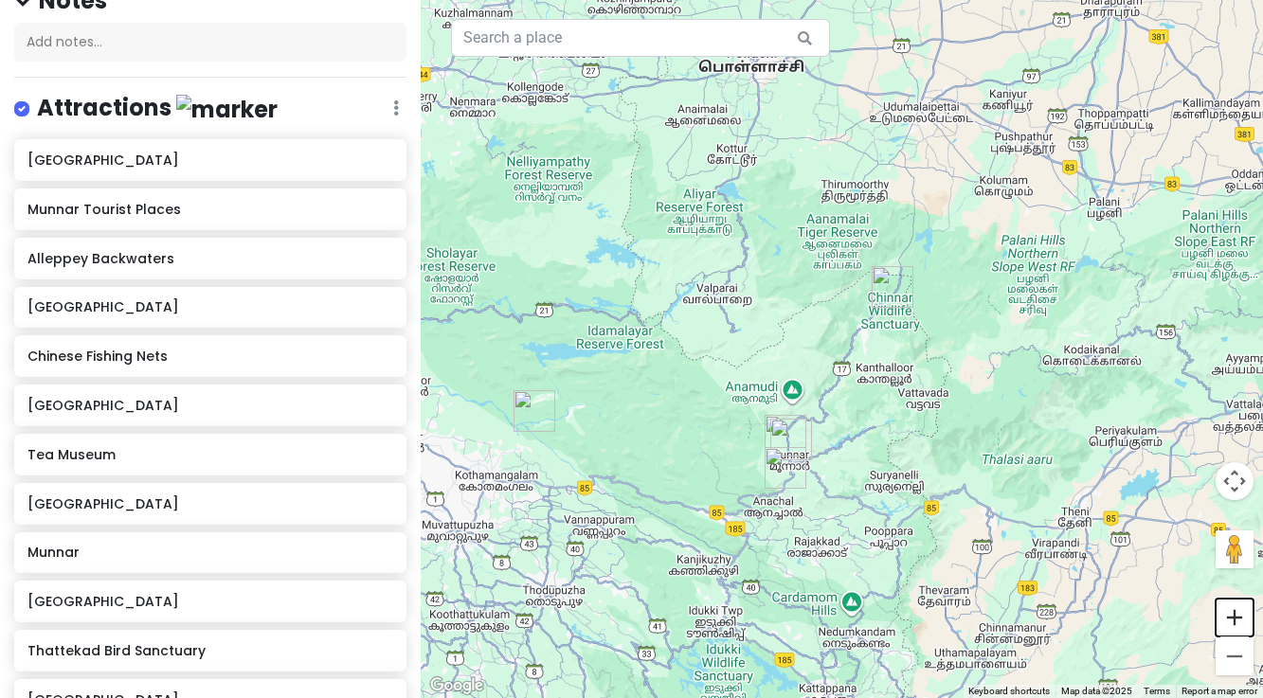
click at [1235, 621] on button "Zoom in" at bounding box center [1234, 618] width 38 height 38
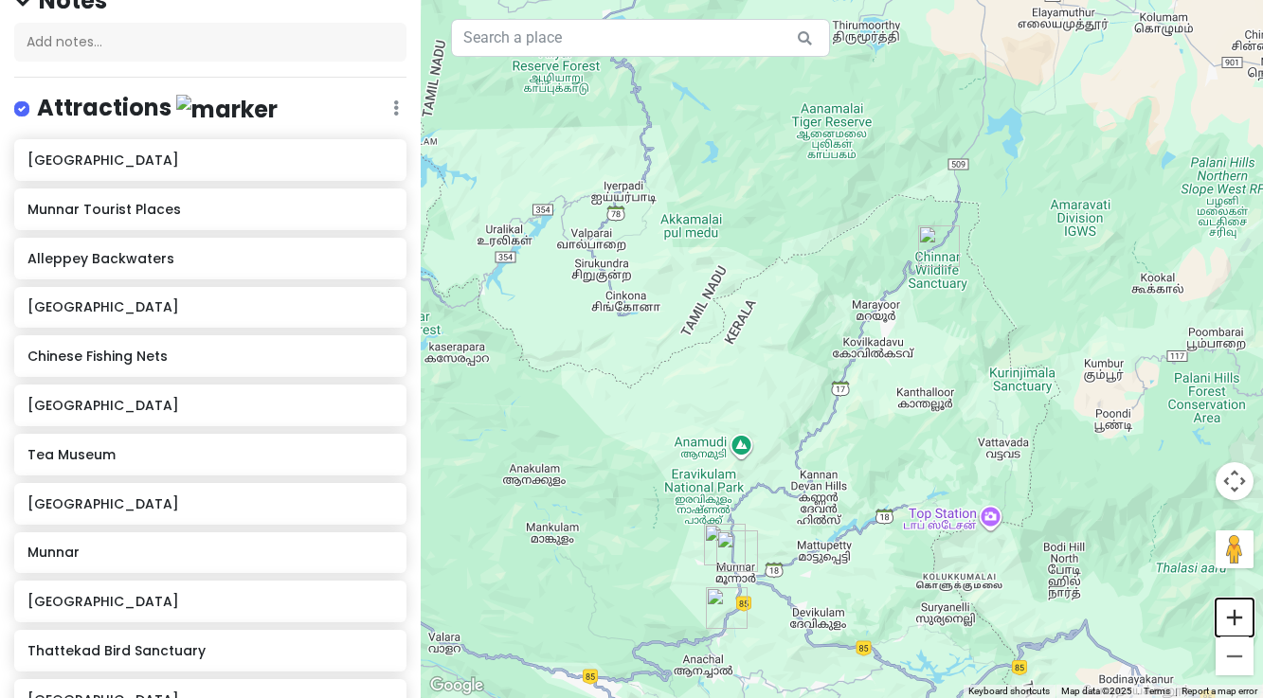
click at [1238, 621] on button "Zoom in" at bounding box center [1234, 618] width 38 height 38
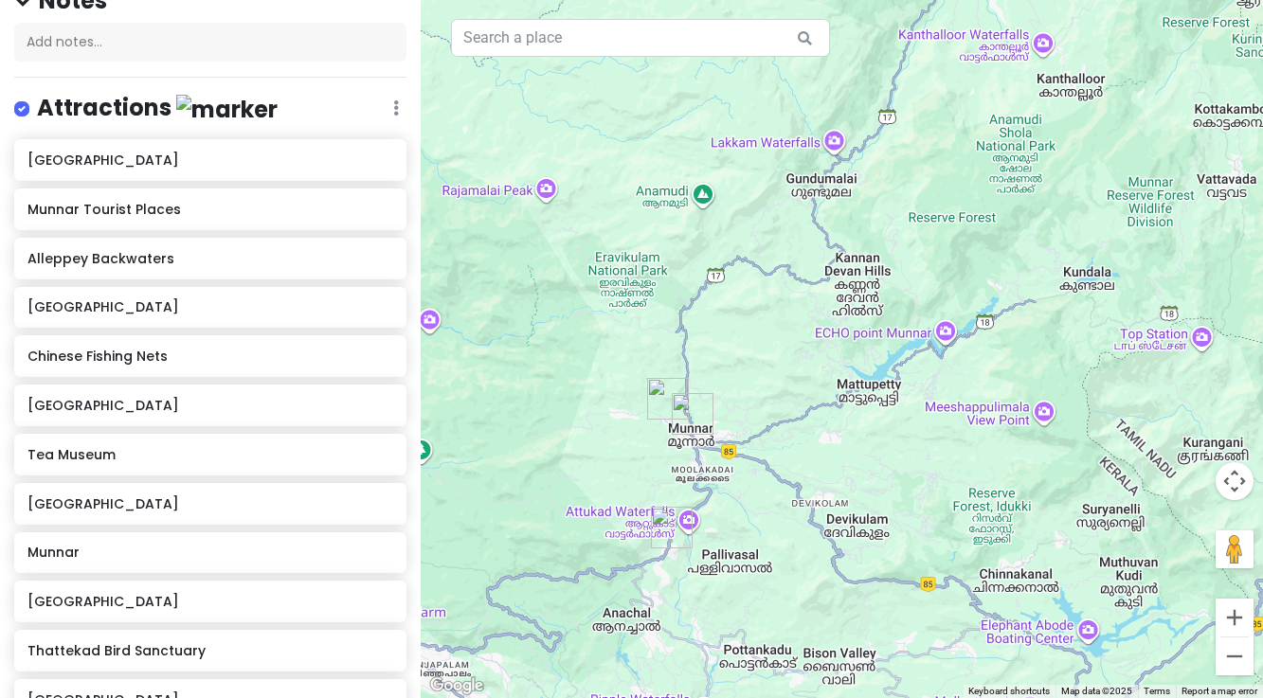
drag, startPoint x: 860, startPoint y: 653, endPoint x: 923, endPoint y: 291, distance: 367.2
click at [923, 291] on div at bounding box center [842, 349] width 842 height 698
click at [663, 401] on img "Tea Museum" at bounding box center [668, 399] width 42 height 42
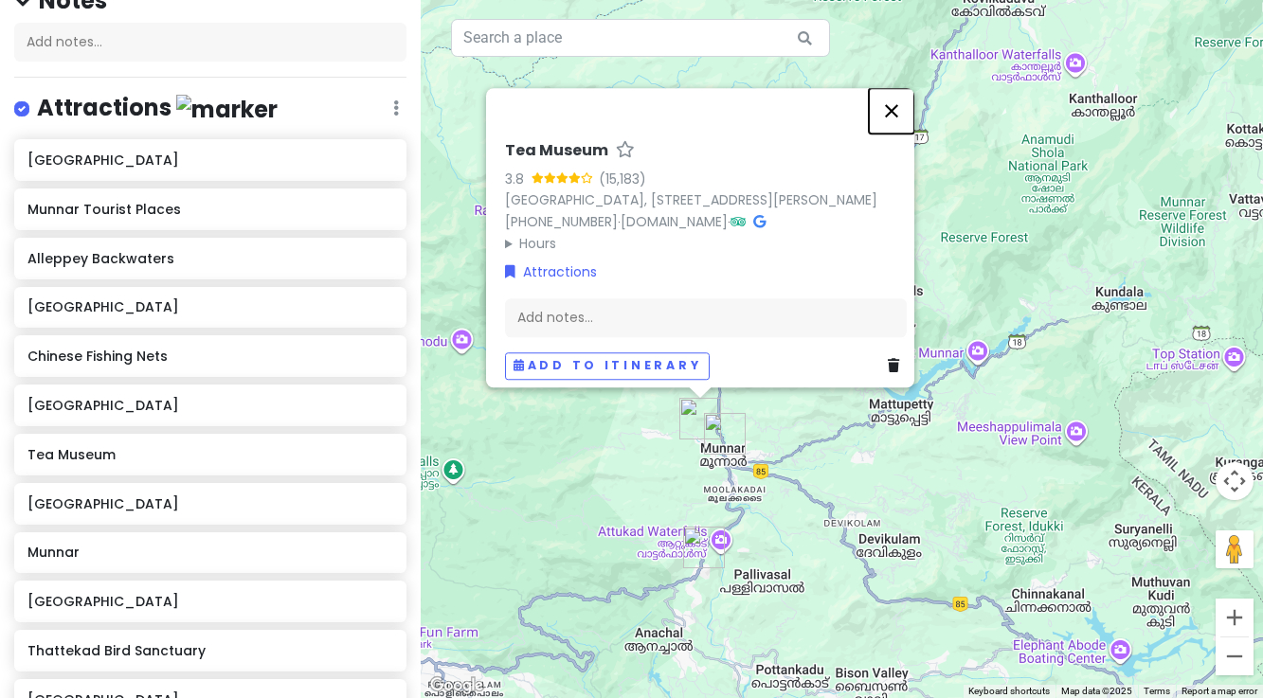
click at [902, 88] on button "Close" at bounding box center [891, 110] width 45 height 45
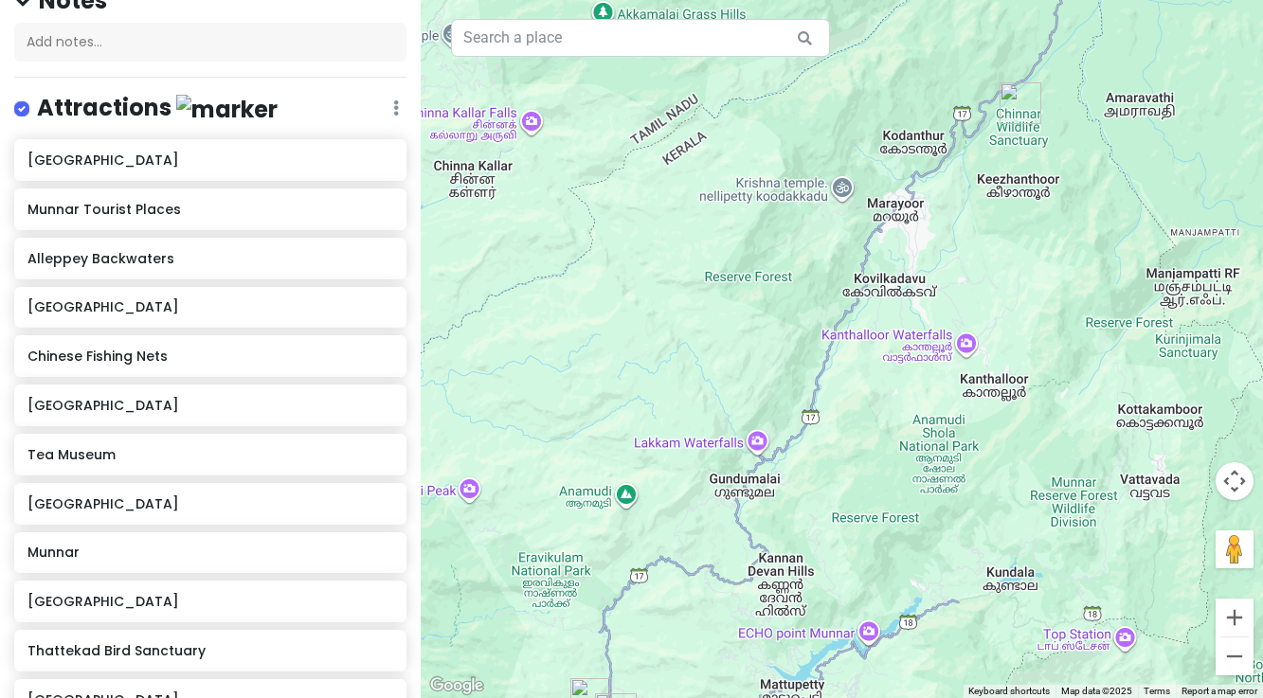
drag, startPoint x: 987, startPoint y: 136, endPoint x: 875, endPoint y: 421, distance: 305.4
click at [876, 421] on div at bounding box center [842, 349] width 842 height 698
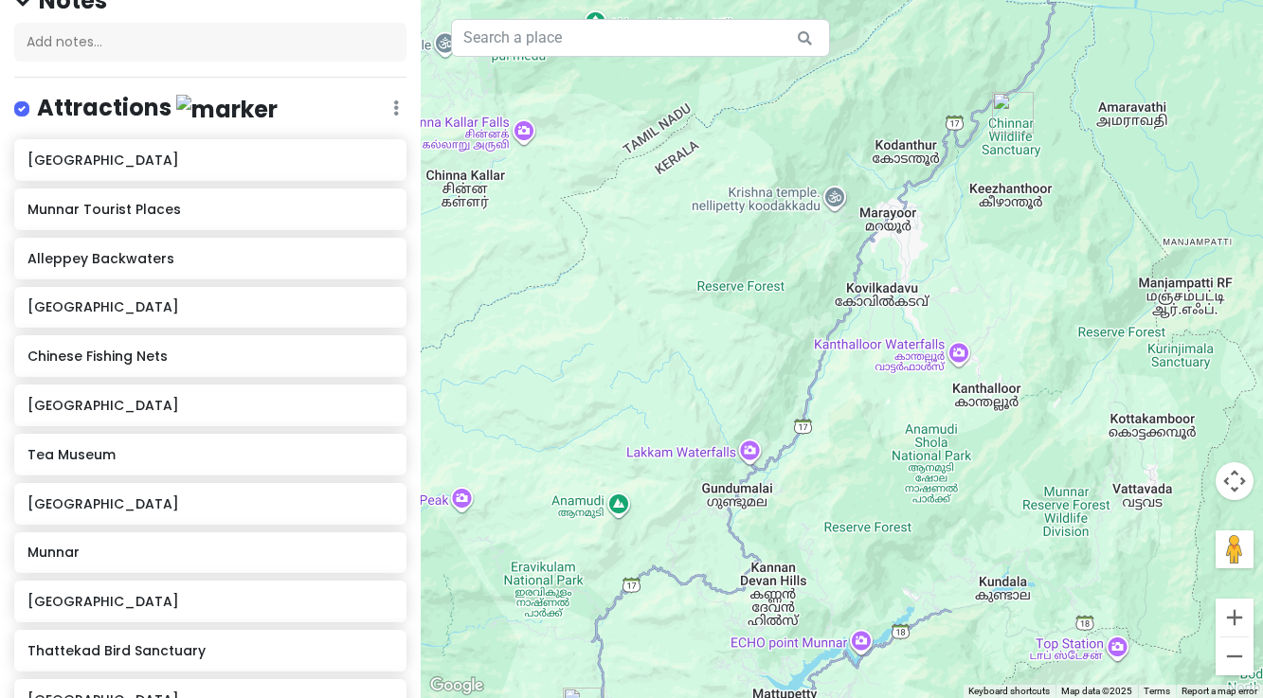
click at [1007, 114] on img "Chinnar Wildlife Sanctuary" at bounding box center [1013, 113] width 42 height 42
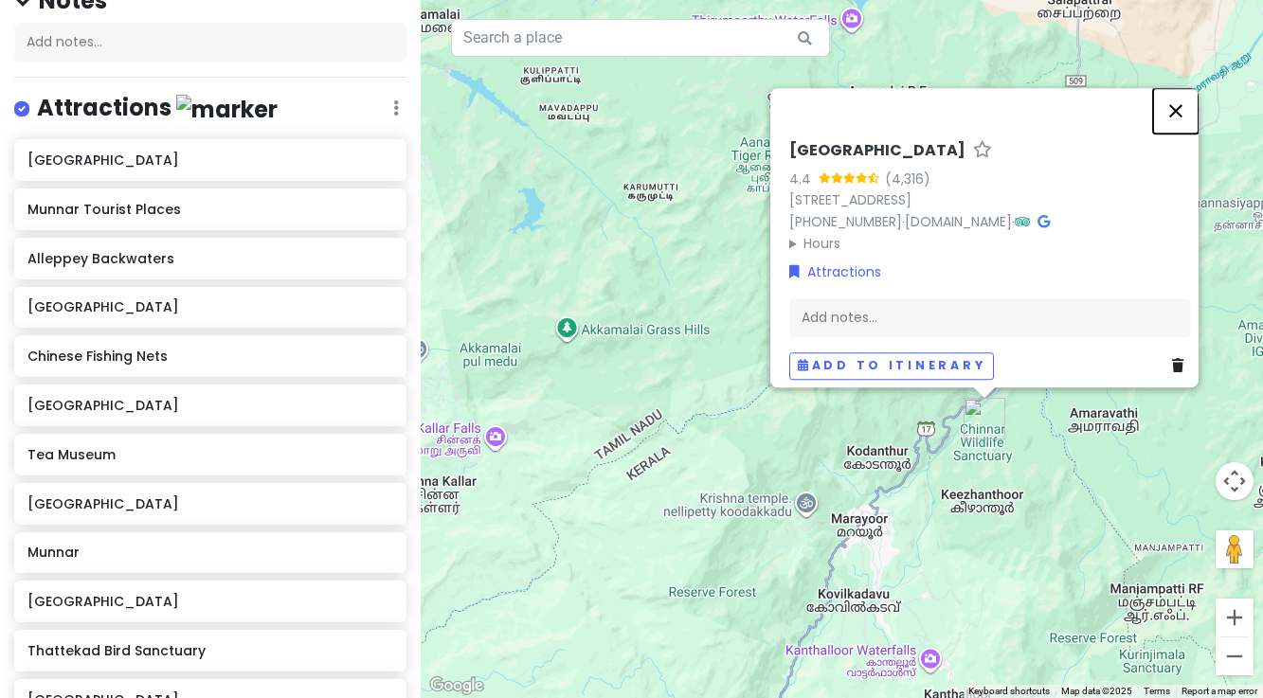
click at [1184, 88] on button "Close" at bounding box center [1175, 110] width 45 height 45
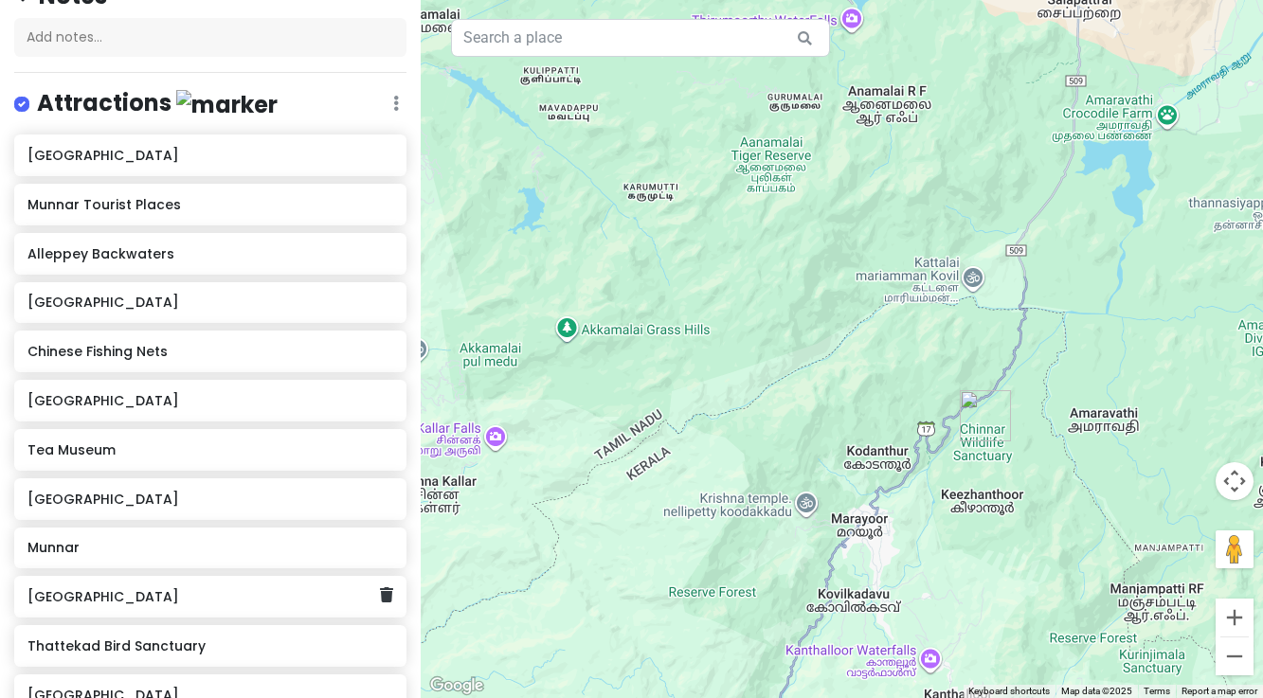
scroll to position [192, 0]
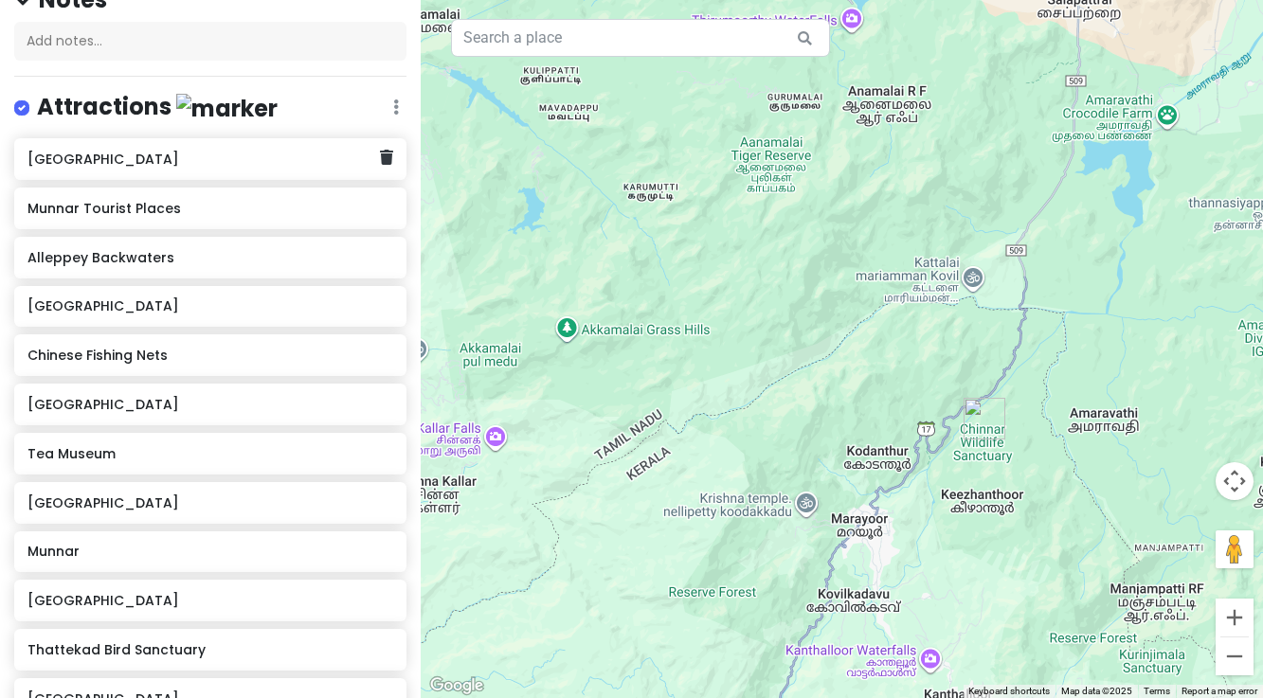
click at [151, 167] on div "[GEOGRAPHIC_DATA]" at bounding box center [203, 159] width 352 height 27
